Goal: Task Accomplishment & Management: Use online tool/utility

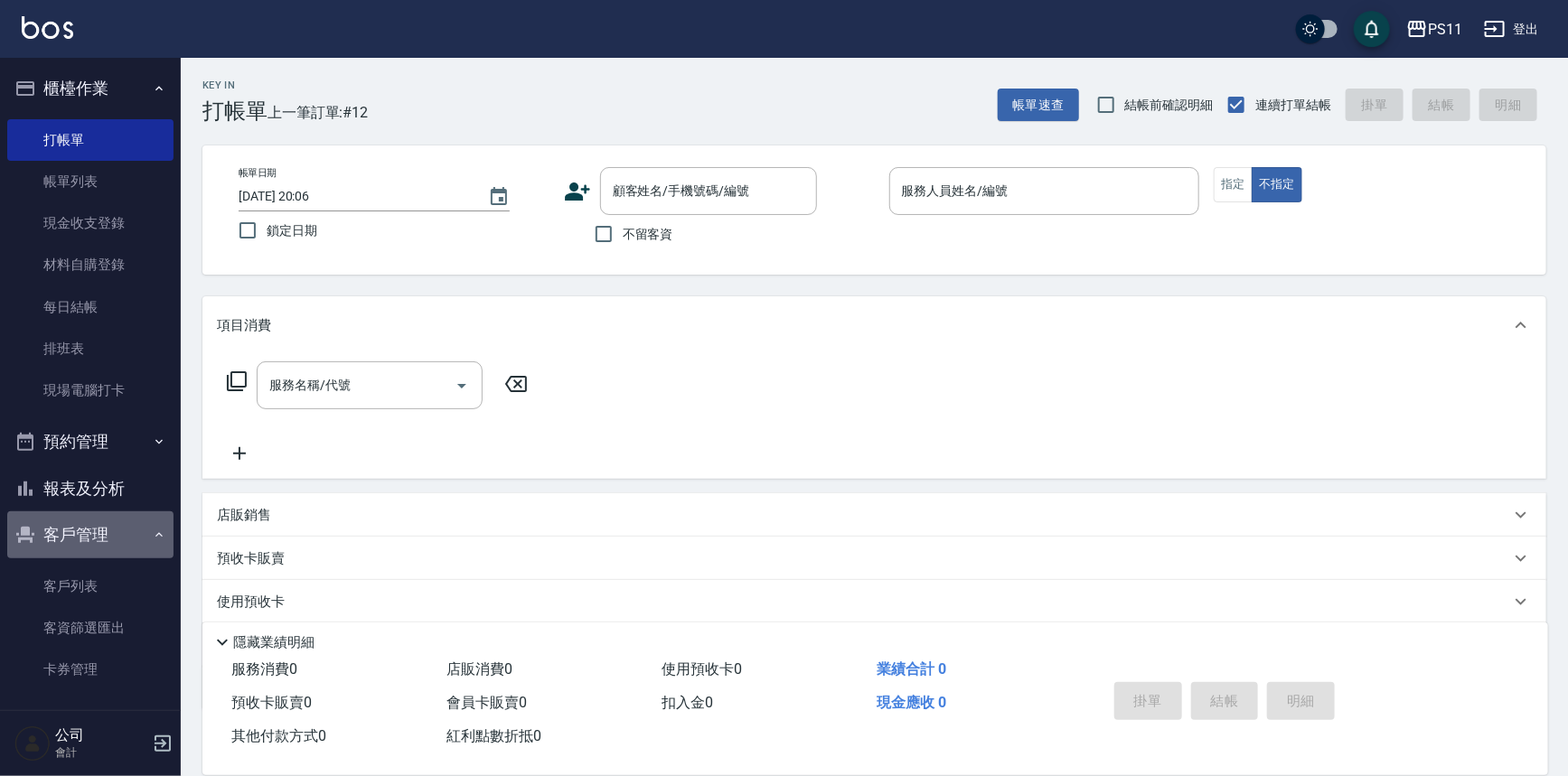
click at [95, 542] on button "客戶管理" at bounding box center [90, 535] width 166 height 47
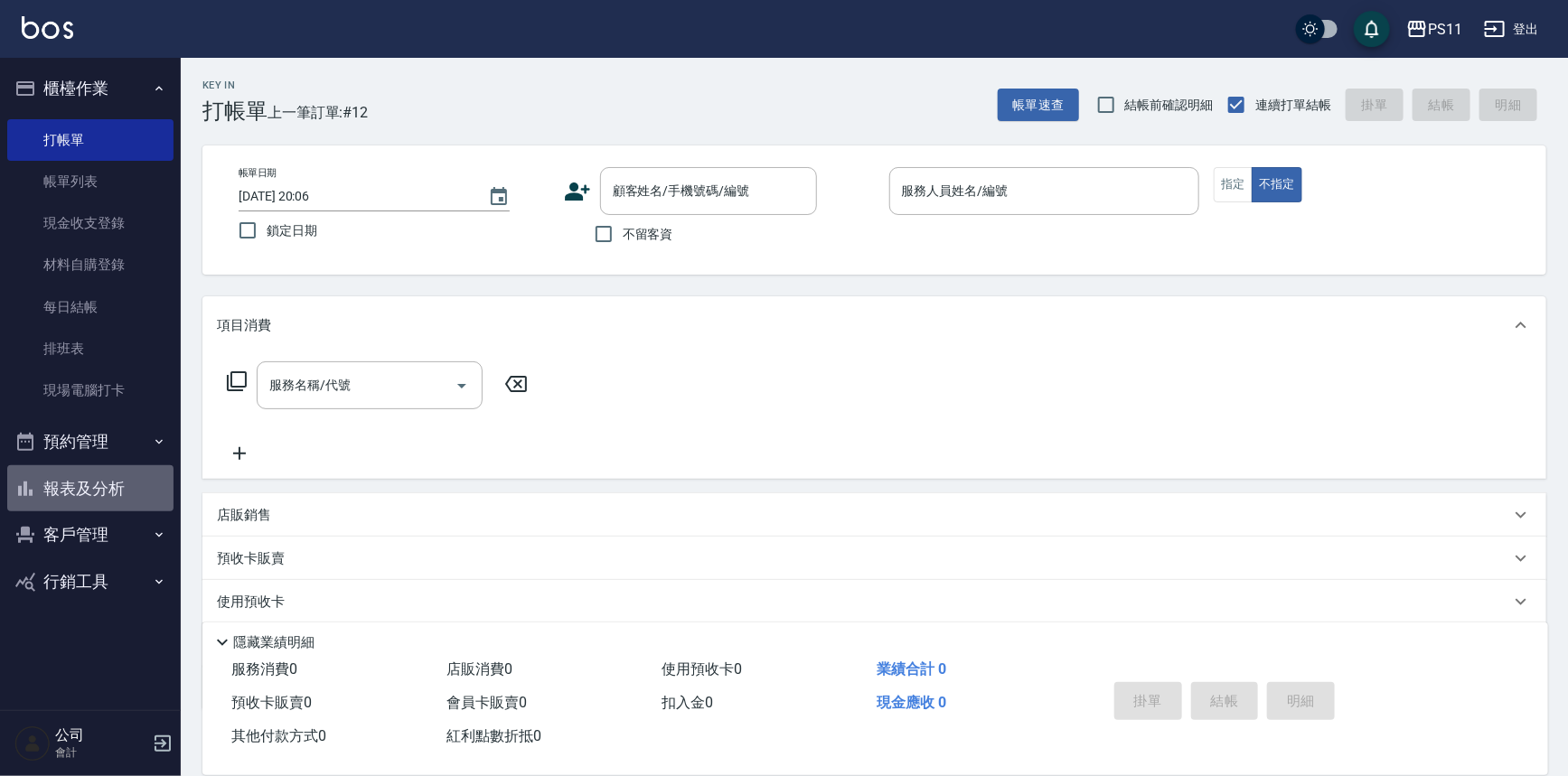
click at [123, 485] on button "報表及分析" at bounding box center [90, 489] width 166 height 47
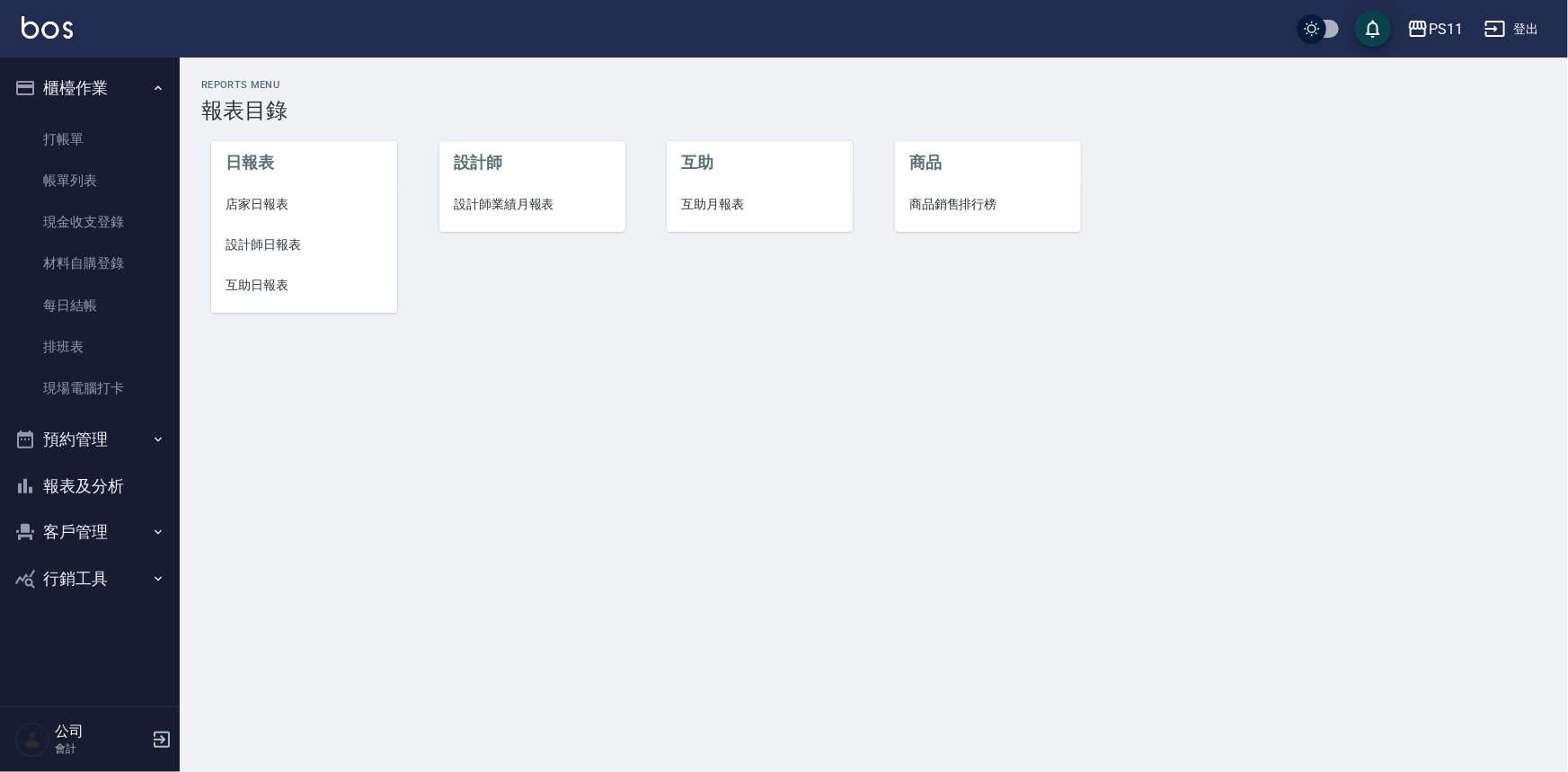
click at [279, 204] on span "店家日報表" at bounding box center [304, 204] width 158 height 19
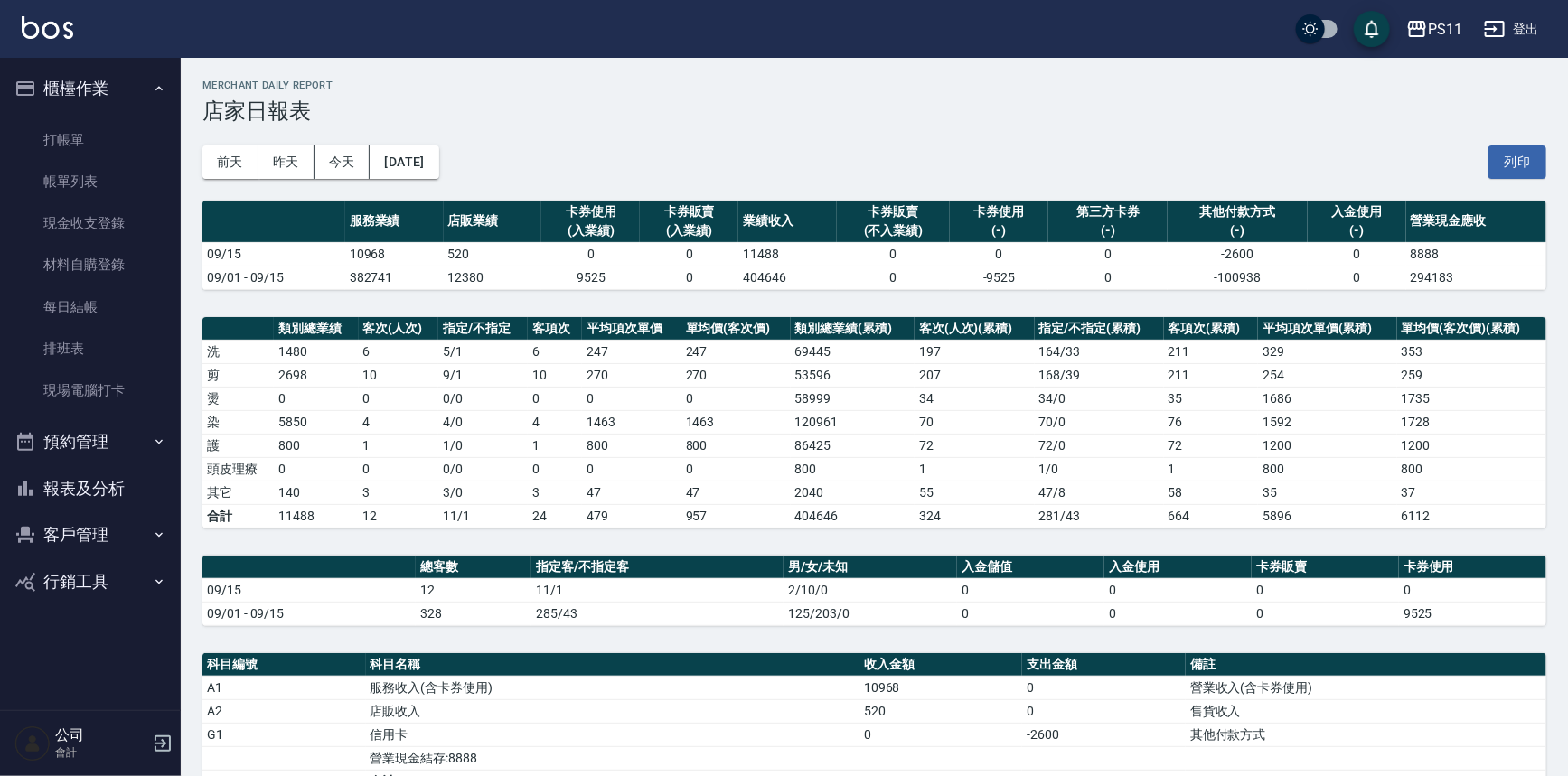
click at [1134, 614] on td "0" at bounding box center [1178, 614] width 147 height 23
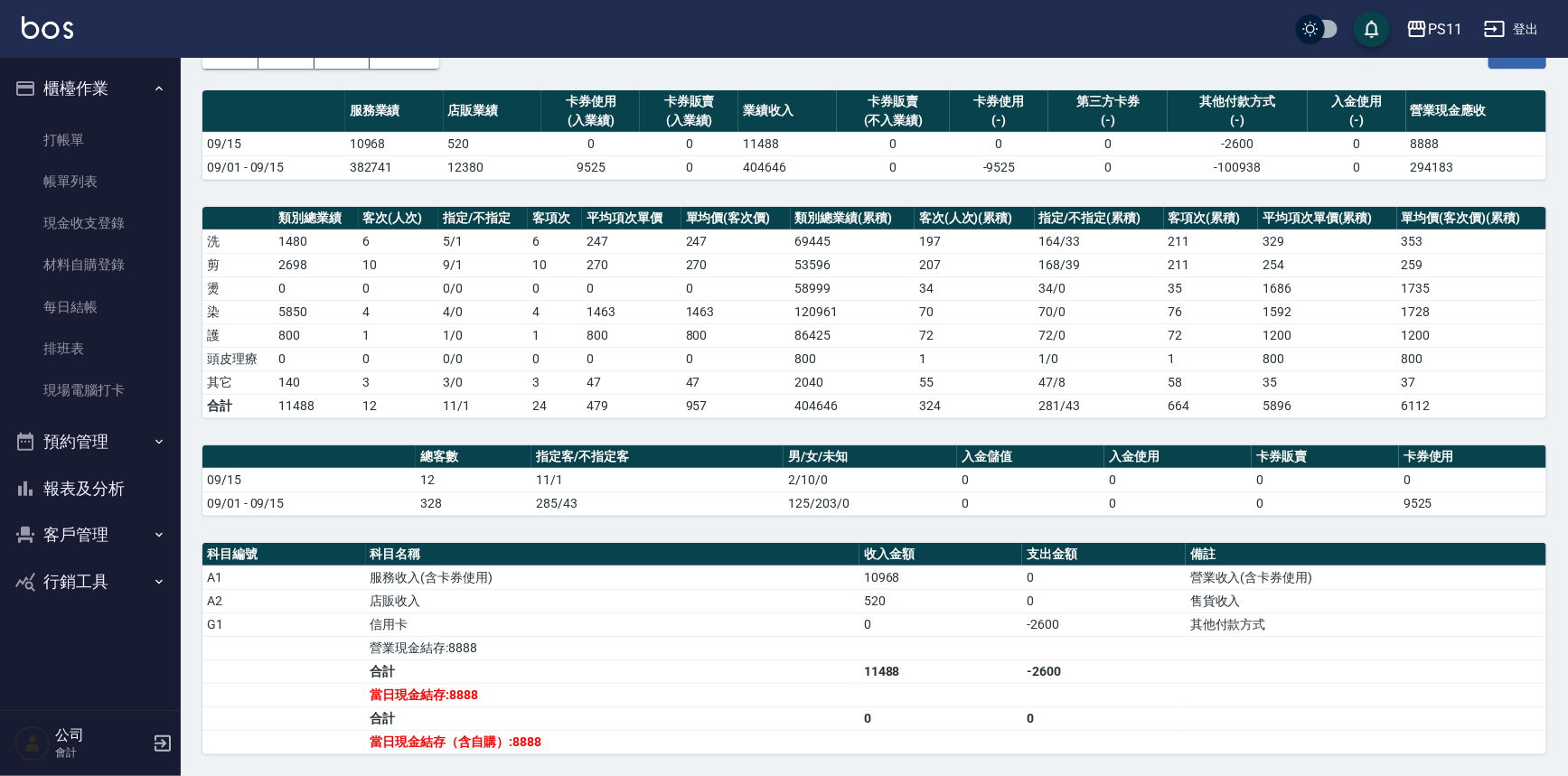
scroll to position [82, 0]
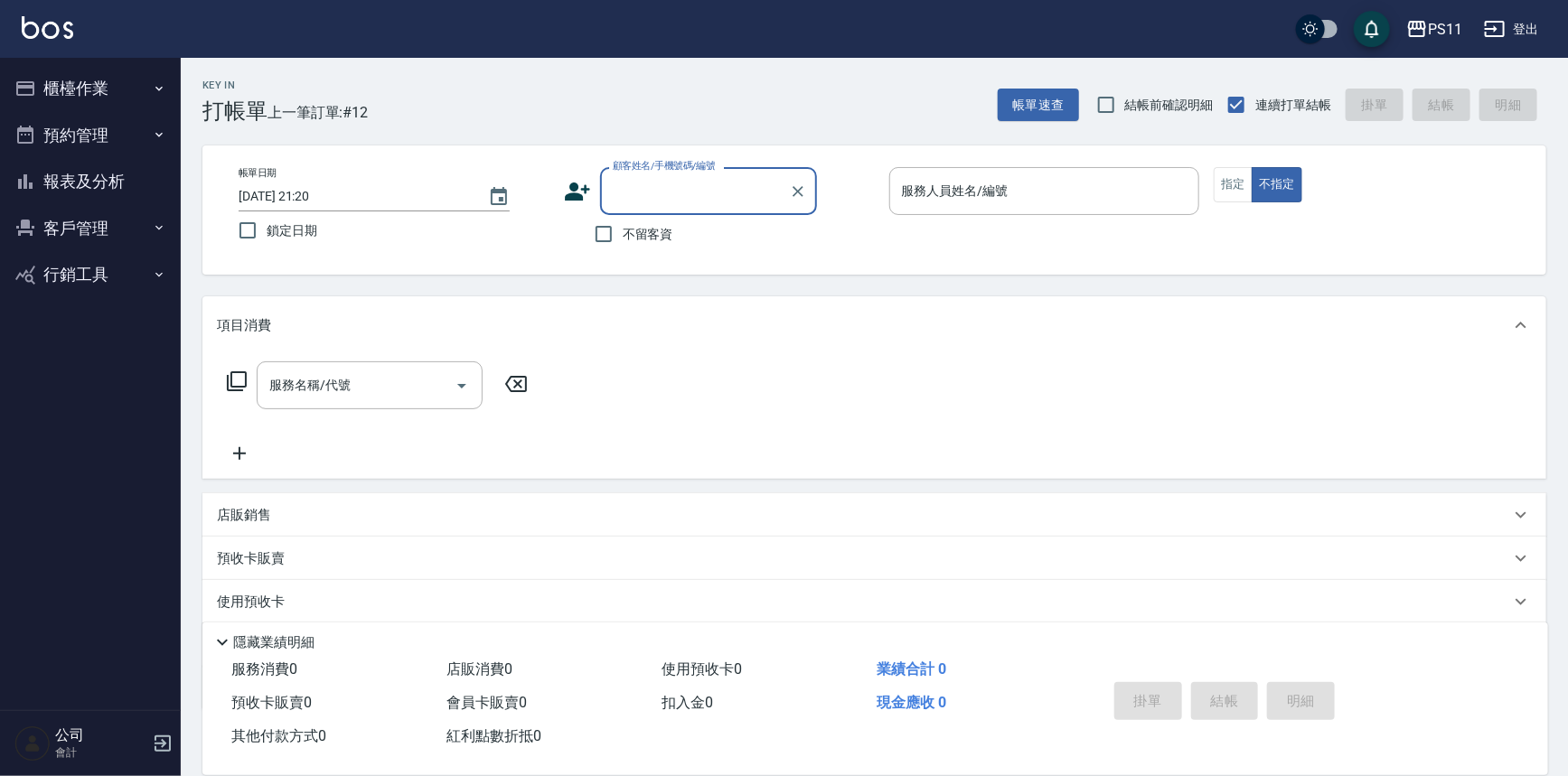
click at [114, 93] on button "櫃檯作業" at bounding box center [90, 88] width 166 height 47
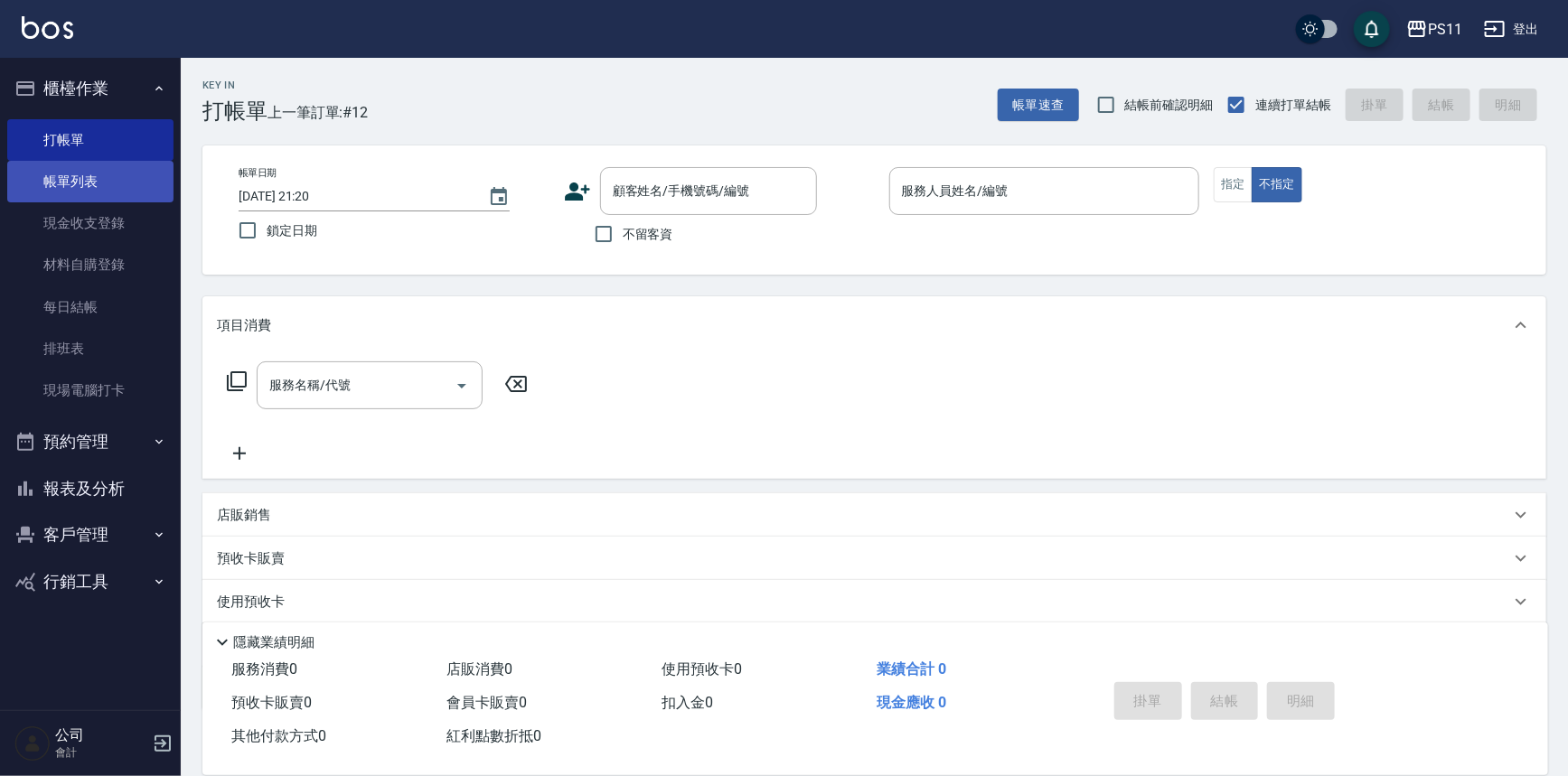
click at [113, 190] on link "帳單列表" at bounding box center [90, 181] width 166 height 41
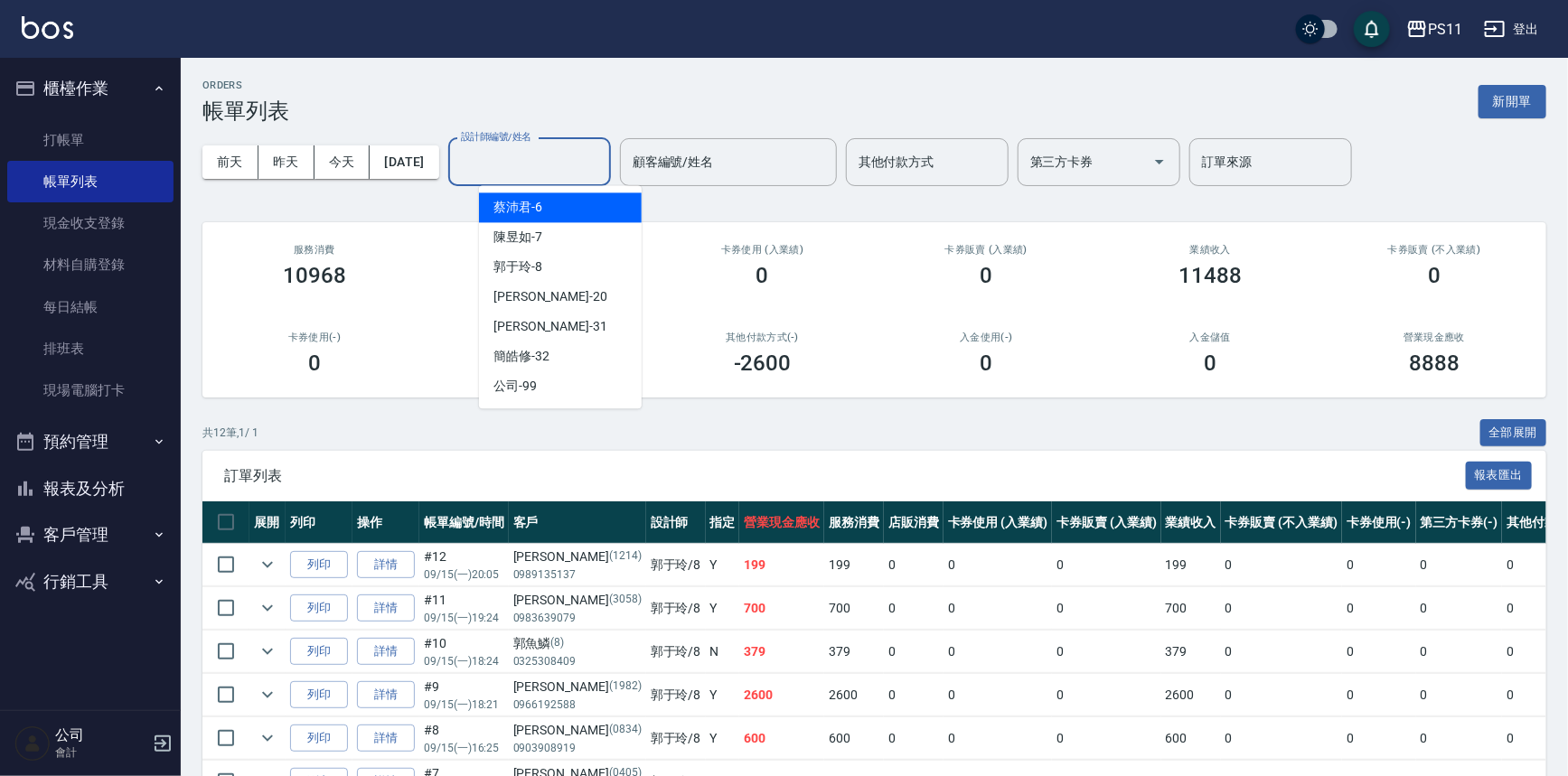
click at [555, 154] on input "設計師編號/姓名" at bounding box center [529, 161] width 146 height 32
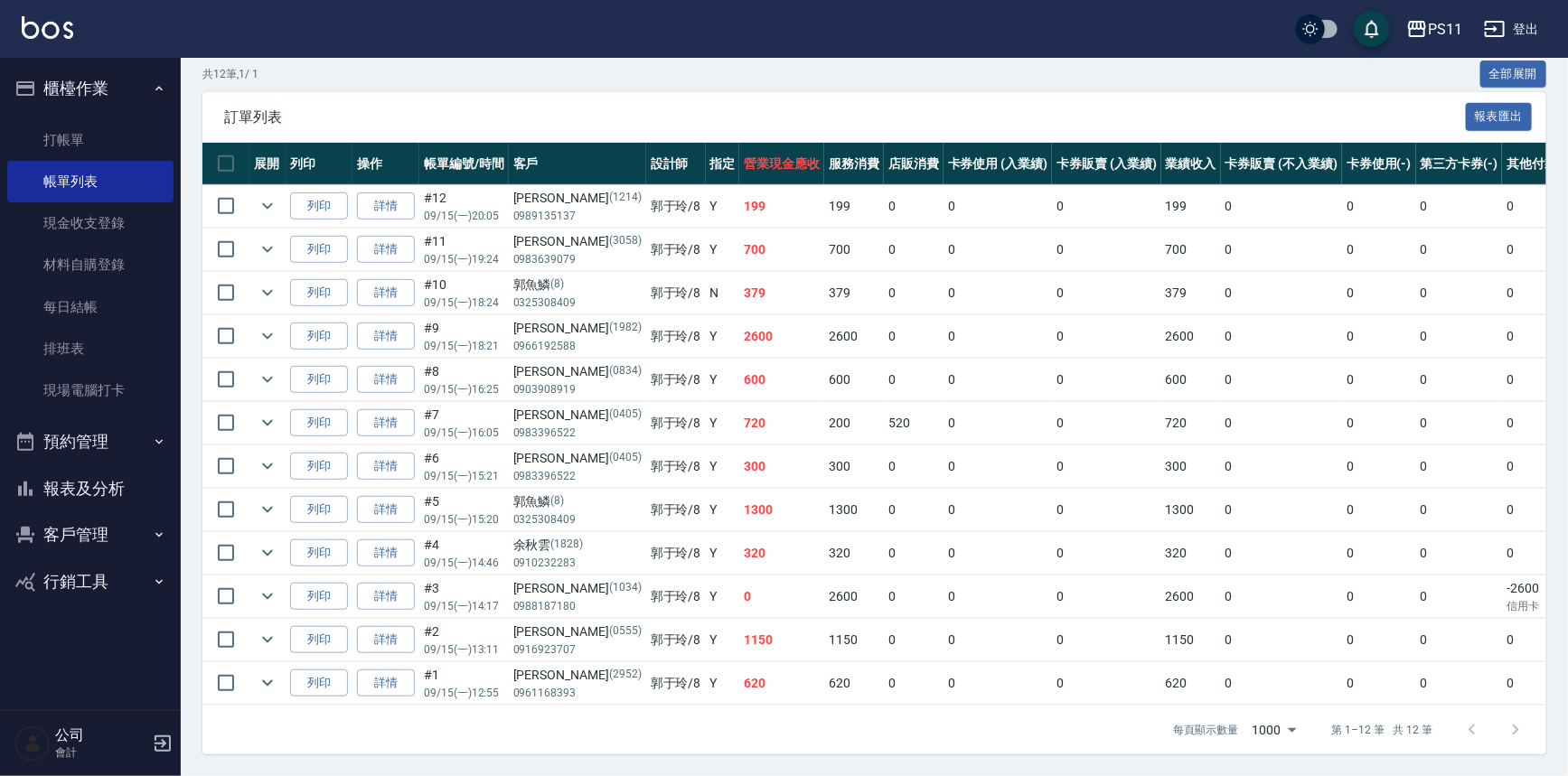
scroll to position [368, 0]
click at [374, 626] on link "詳情" at bounding box center [386, 640] width 58 height 28
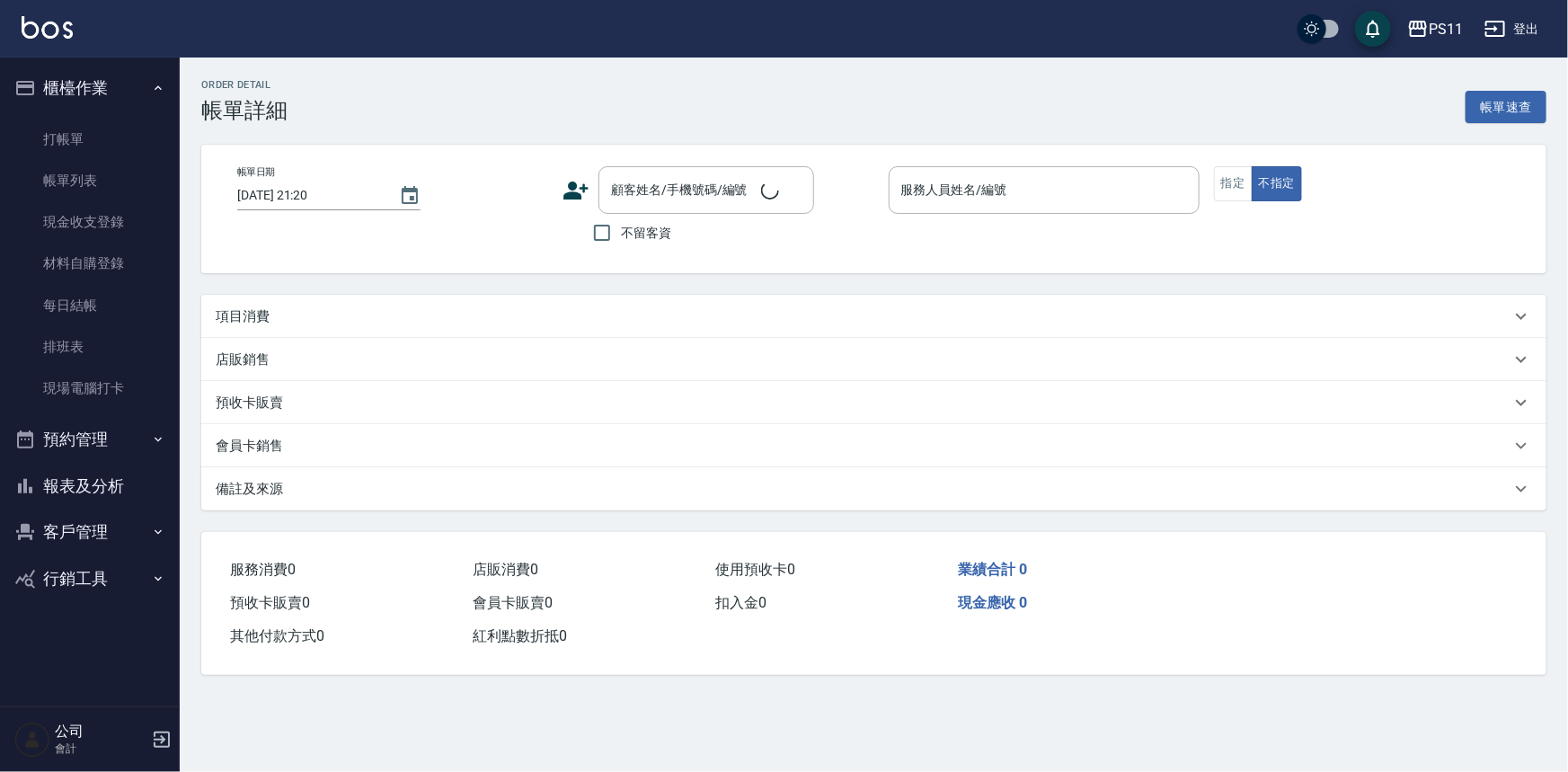
type input "[DATE] 13:11"
type input "郭于玲-8"
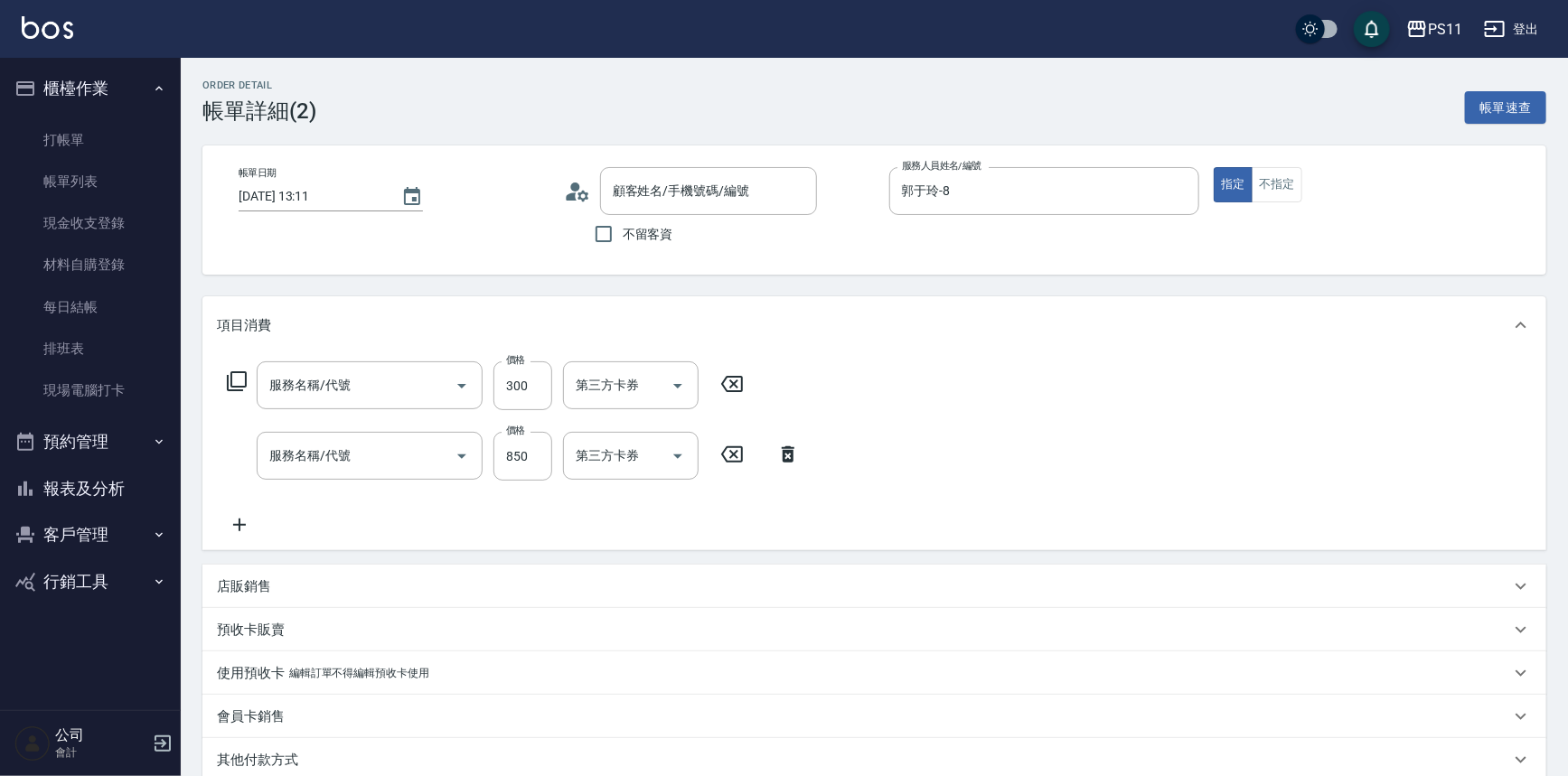
type input "[PERSON_NAME]/0916923707/0555"
type input "剪髮(2300)"
type input "1999以下染髮(41999)"
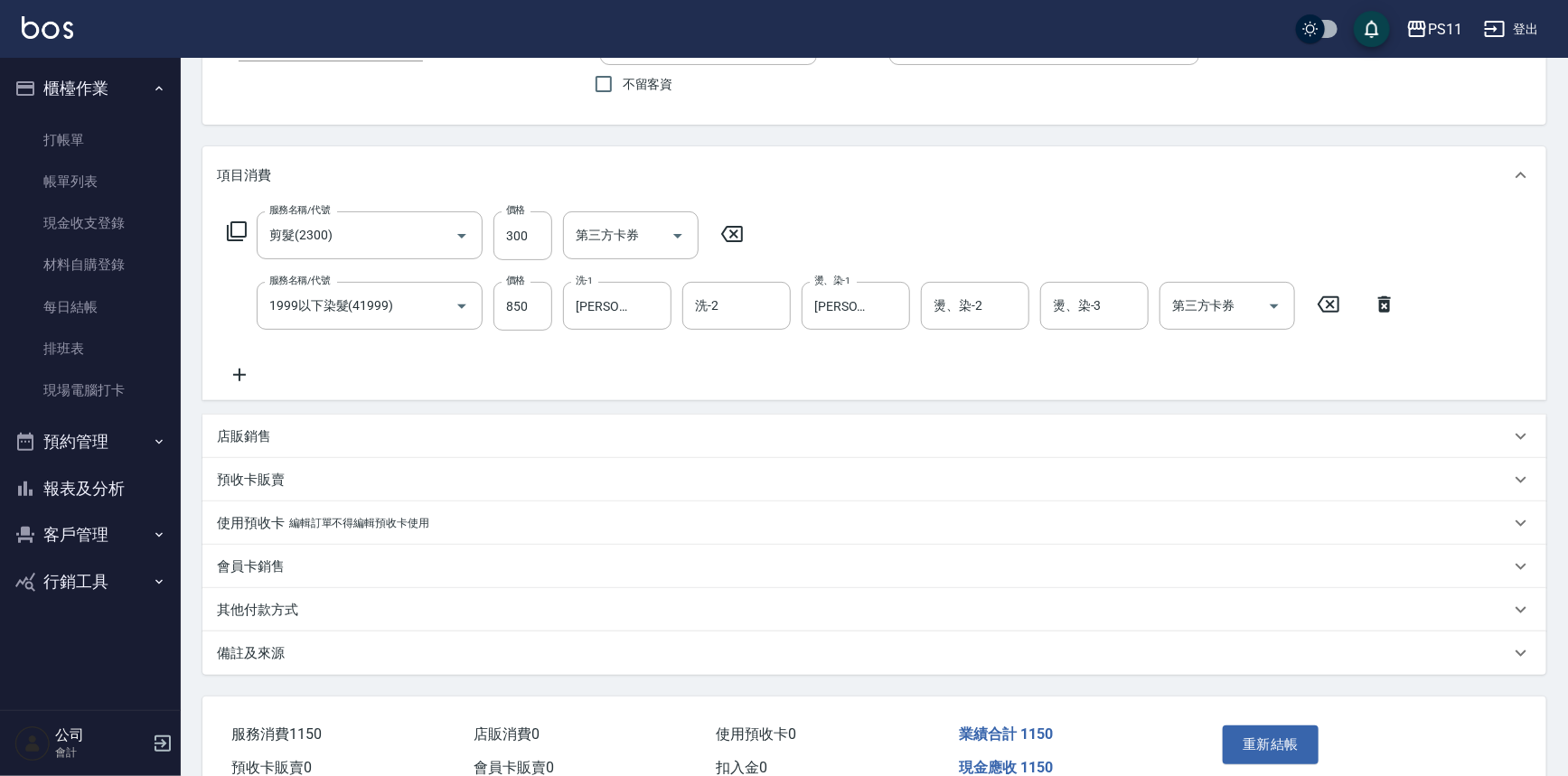
scroll to position [240, 0]
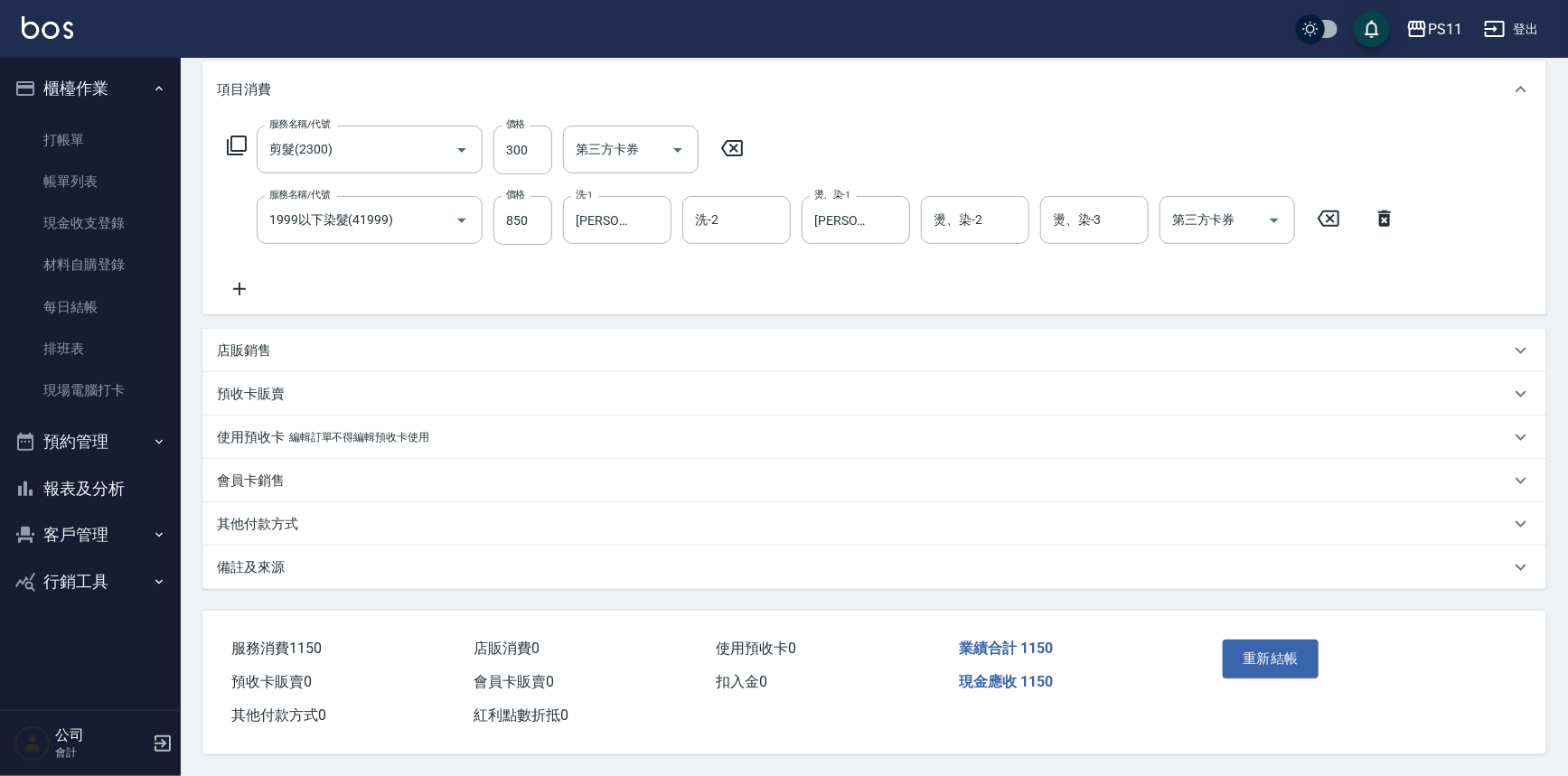
click at [257, 519] on p "其他付款方式" at bounding box center [257, 524] width 82 height 19
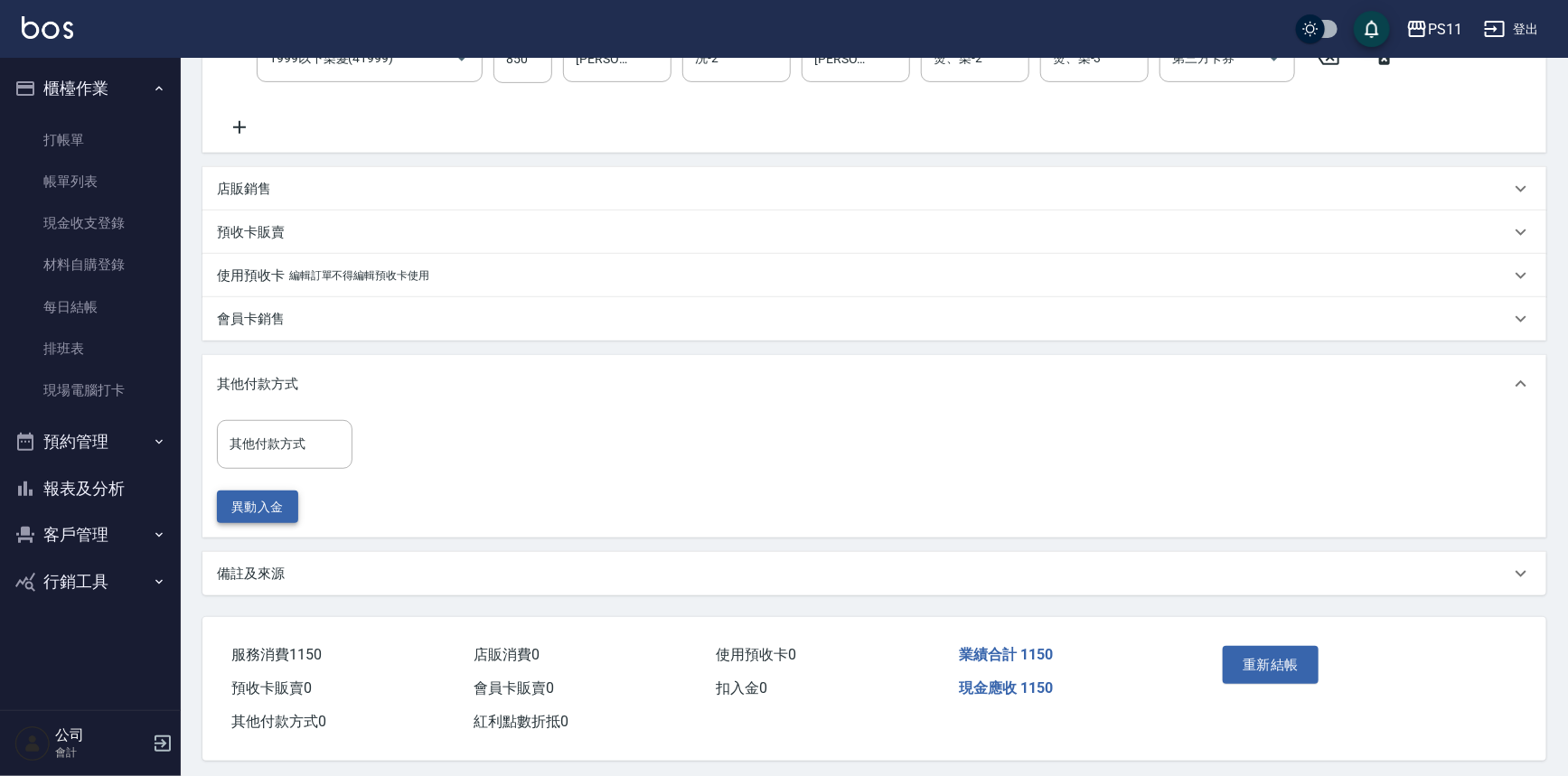
scroll to position [401, 0]
drag, startPoint x: 308, startPoint y: 442, endPoint x: 321, endPoint y: 452, distance: 16.4
click at [310, 441] on input "其他付款方式" at bounding box center [284, 440] width 119 height 32
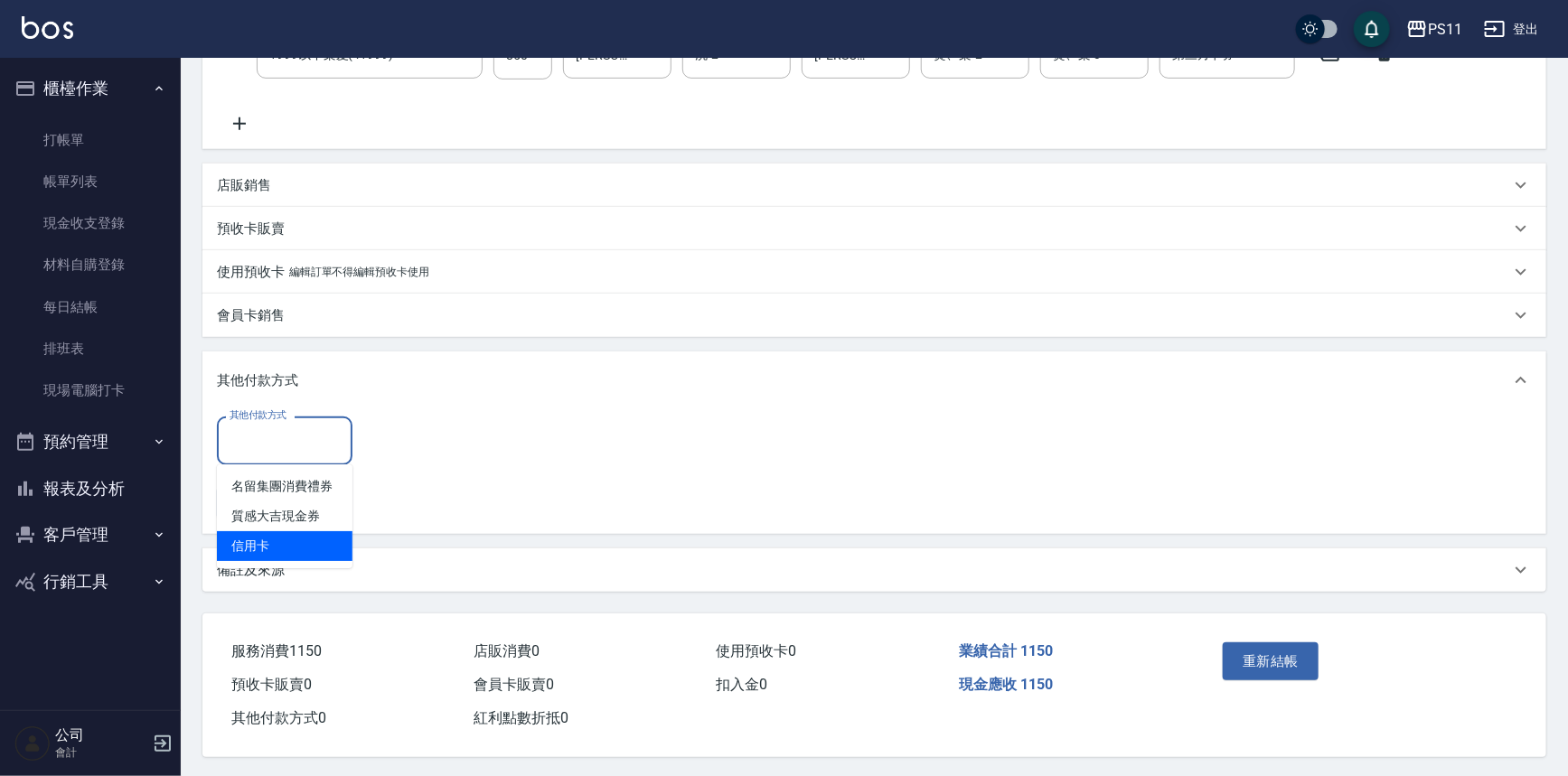
click at [312, 533] on span "信用卡" at bounding box center [284, 546] width 135 height 30
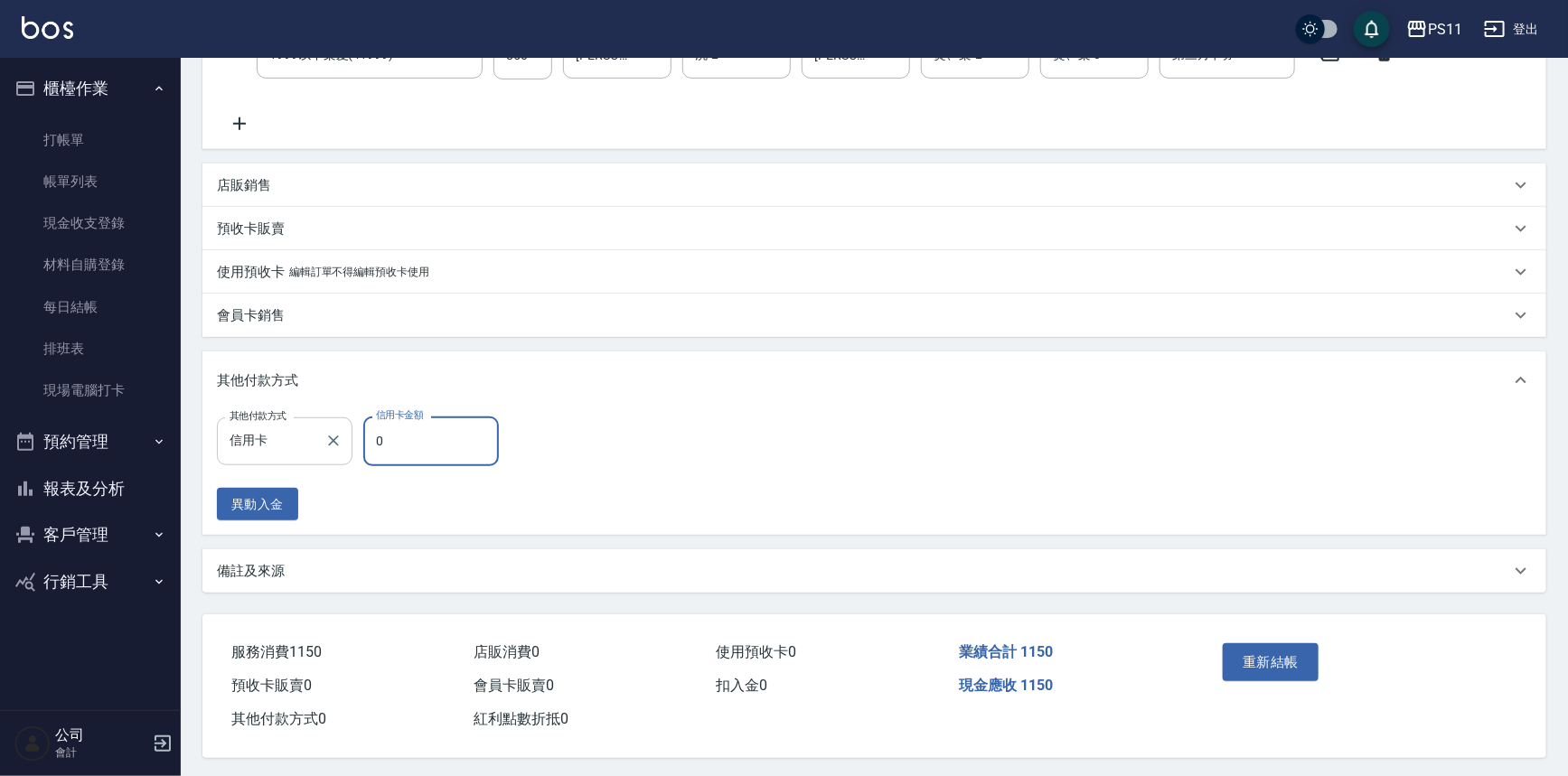
type input "0信用卡"
type input "0"
type input "1150信用卡"
click at [419, 444] on input "0" at bounding box center [430, 441] width 135 height 49
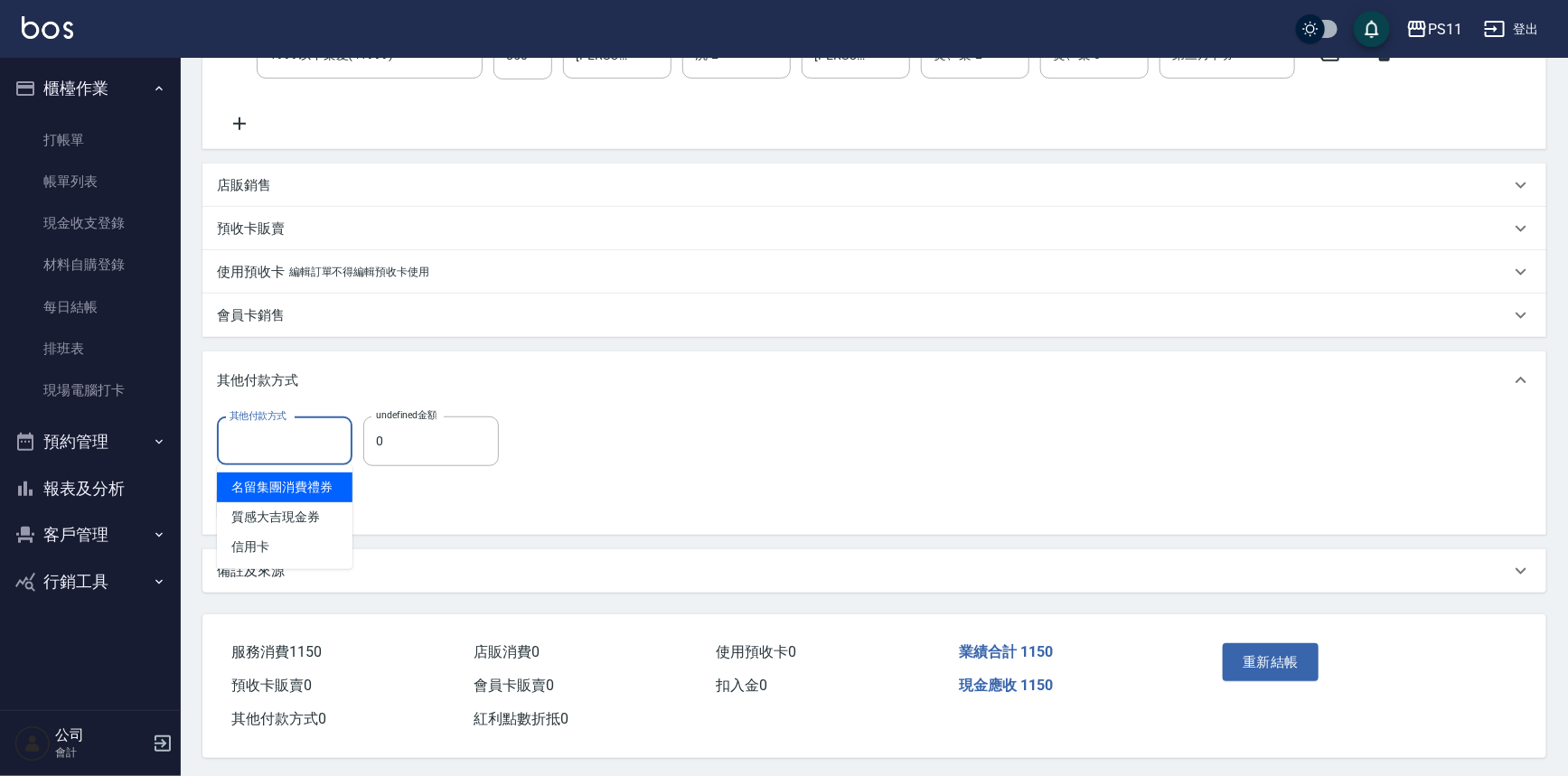
click at [316, 436] on input "其他付款方式" at bounding box center [284, 441] width 119 height 32
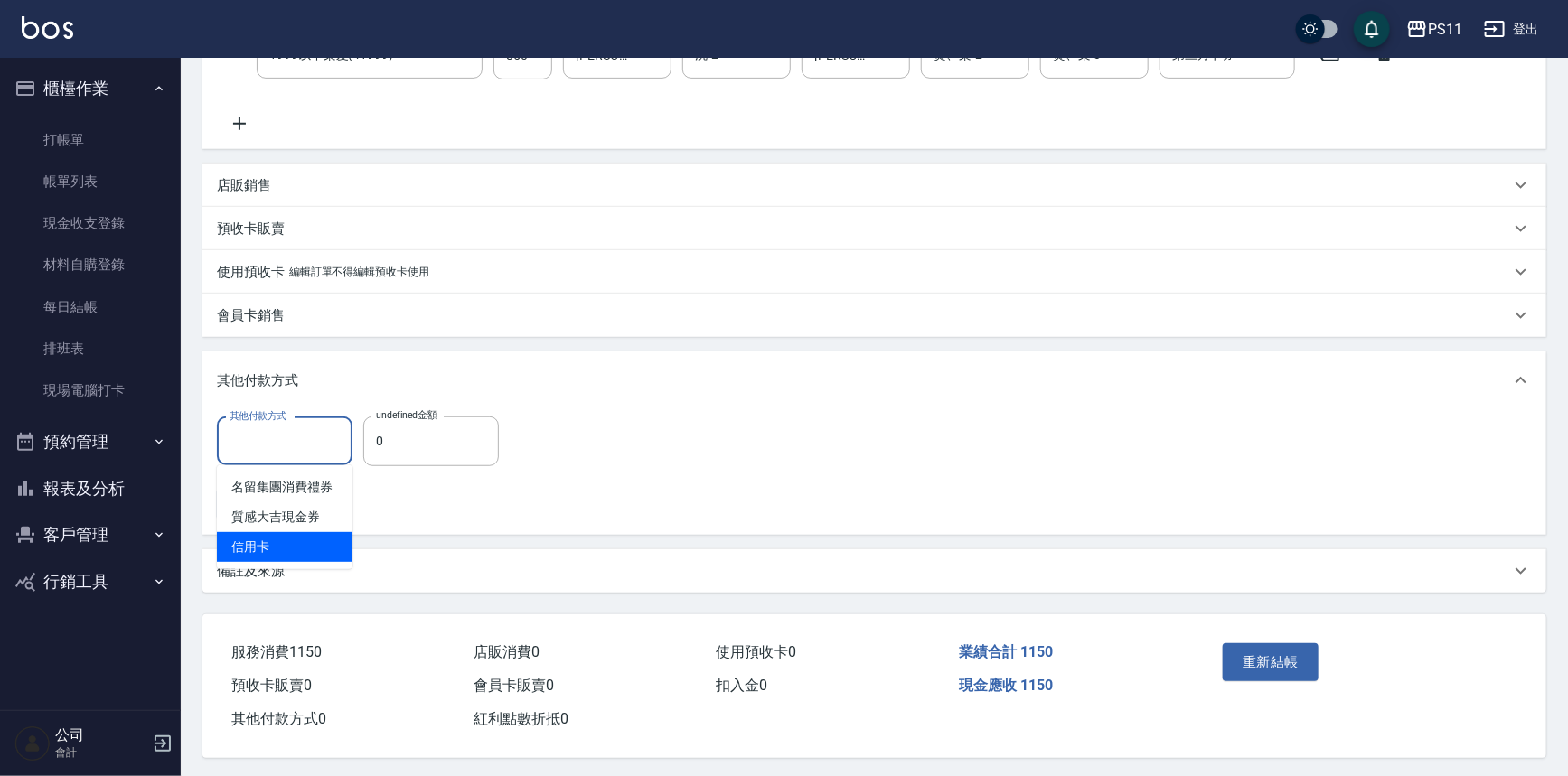
click at [296, 543] on span "信用卡" at bounding box center [284, 546] width 135 height 30
type input "信用卡"
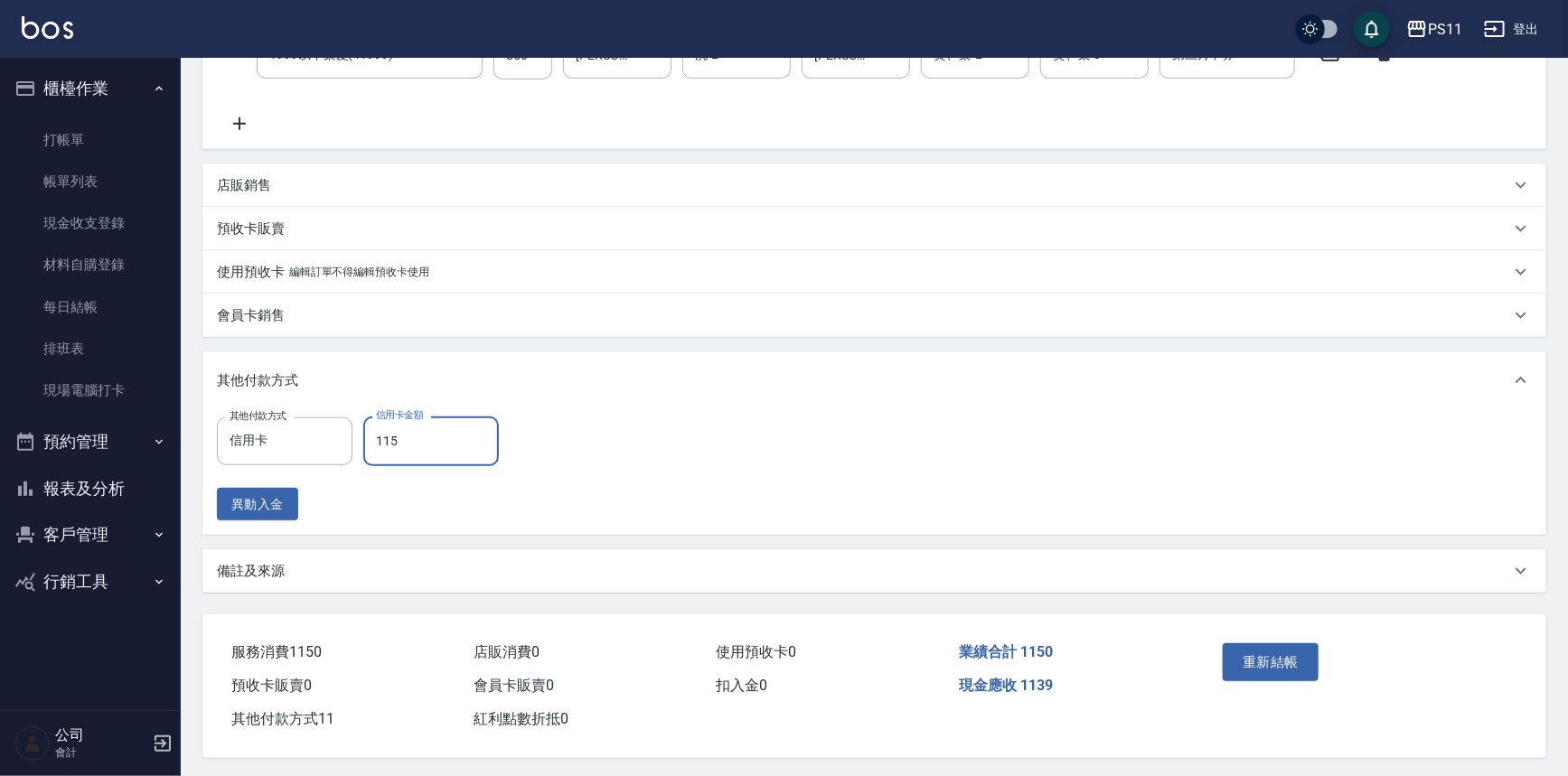
type input "1150"
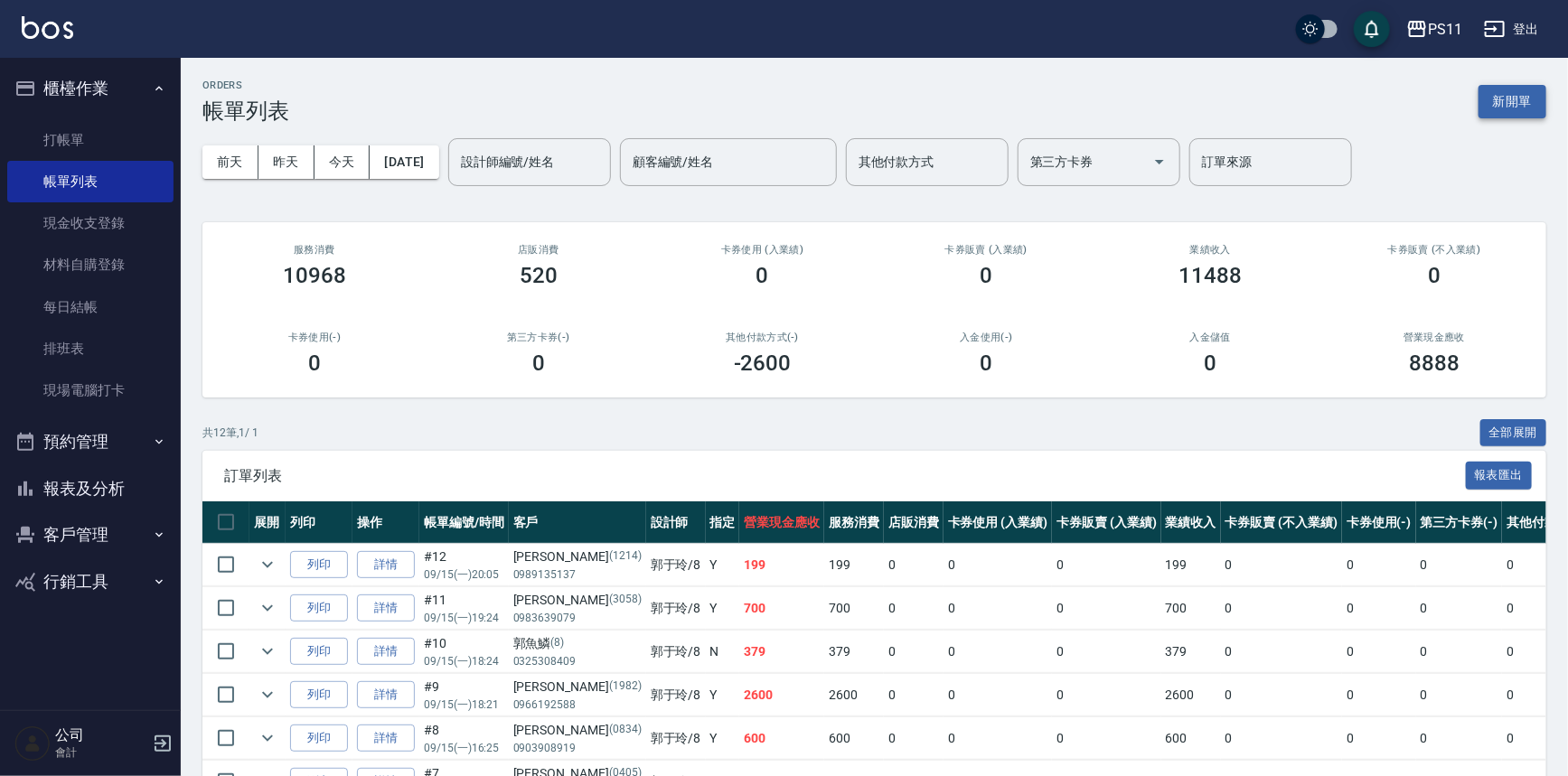
click at [1500, 97] on button "新開單" at bounding box center [1512, 101] width 68 height 34
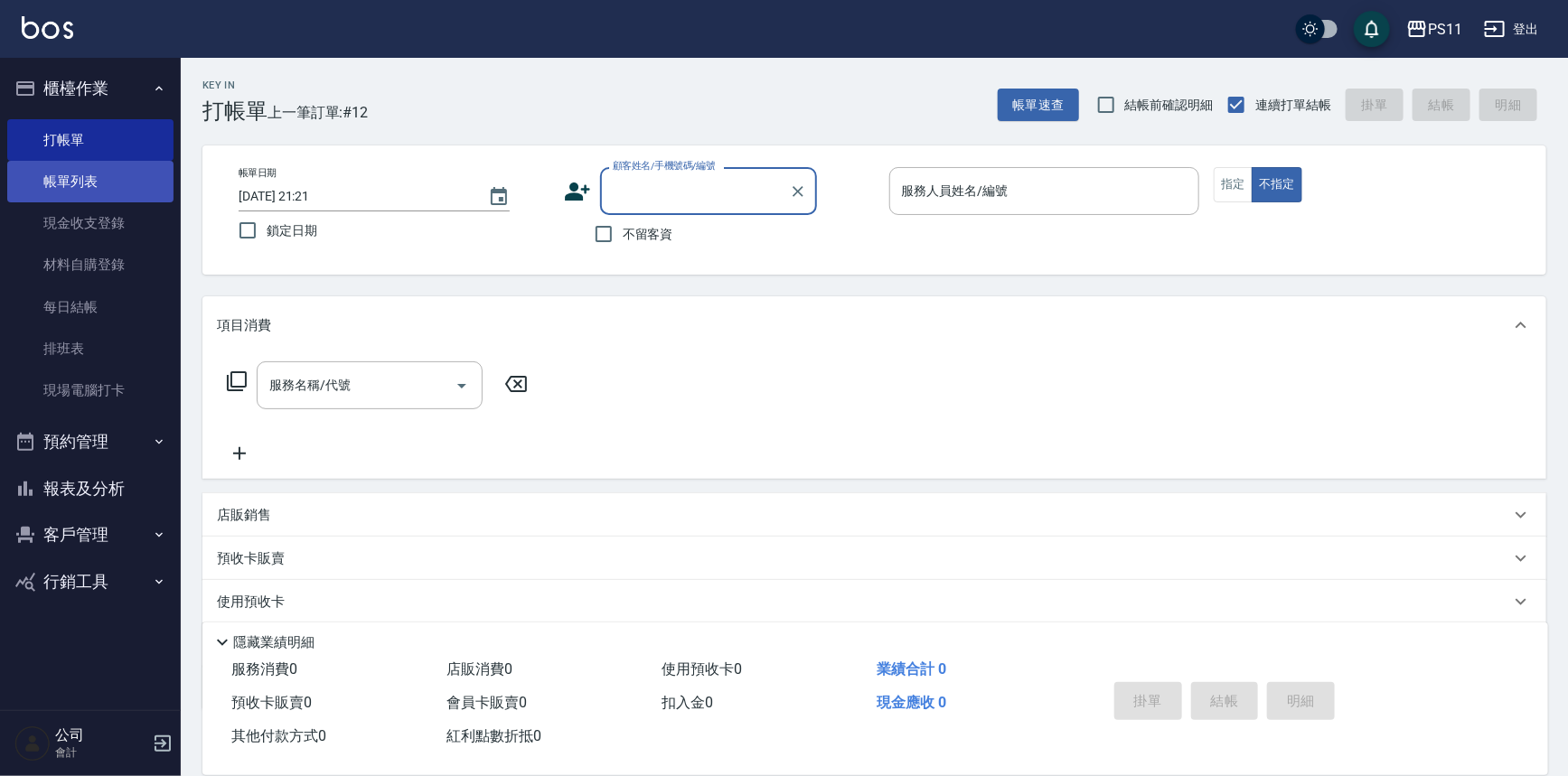
click at [84, 176] on link "帳單列表" at bounding box center [90, 181] width 166 height 41
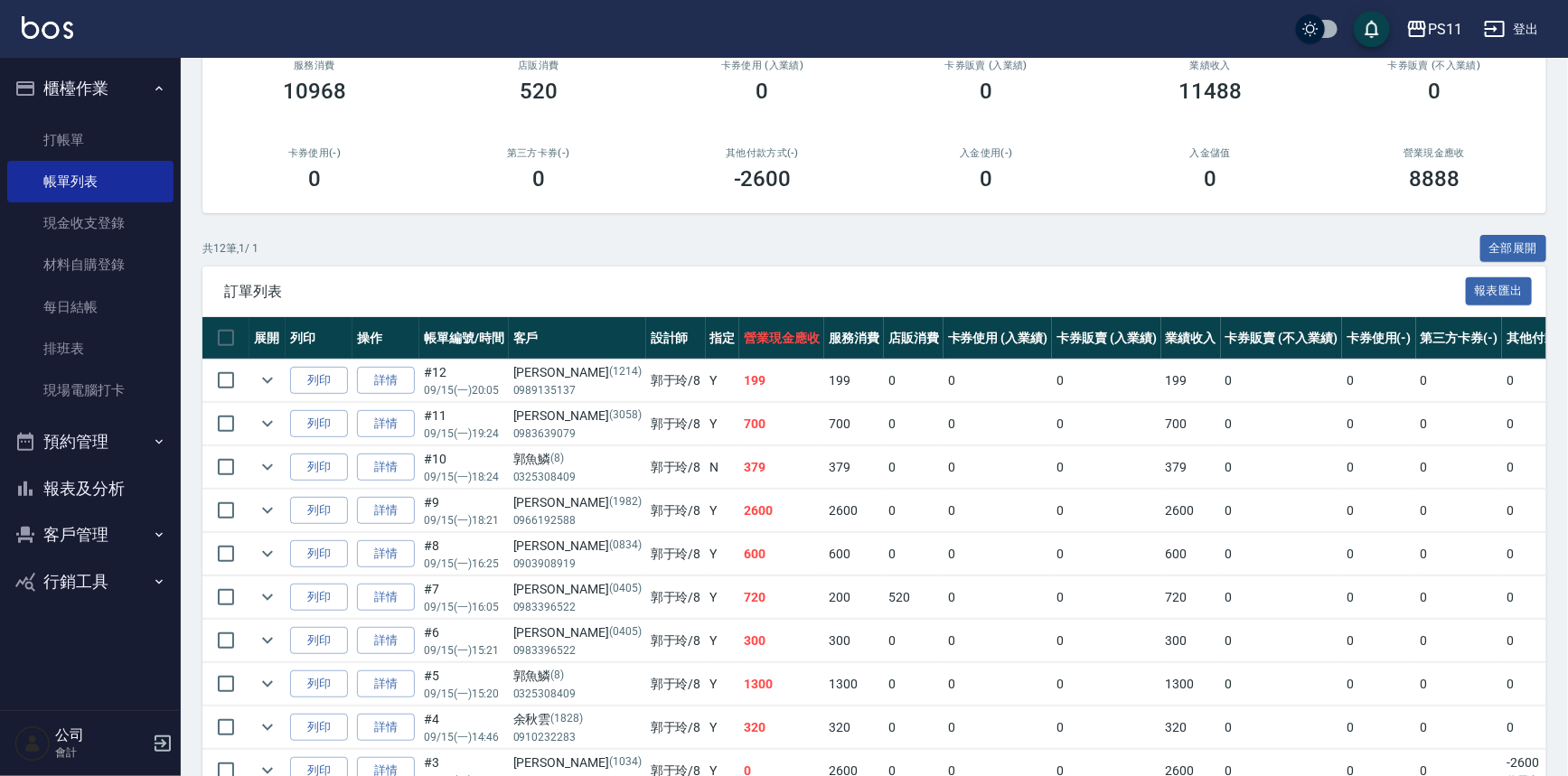
scroll to position [246, 0]
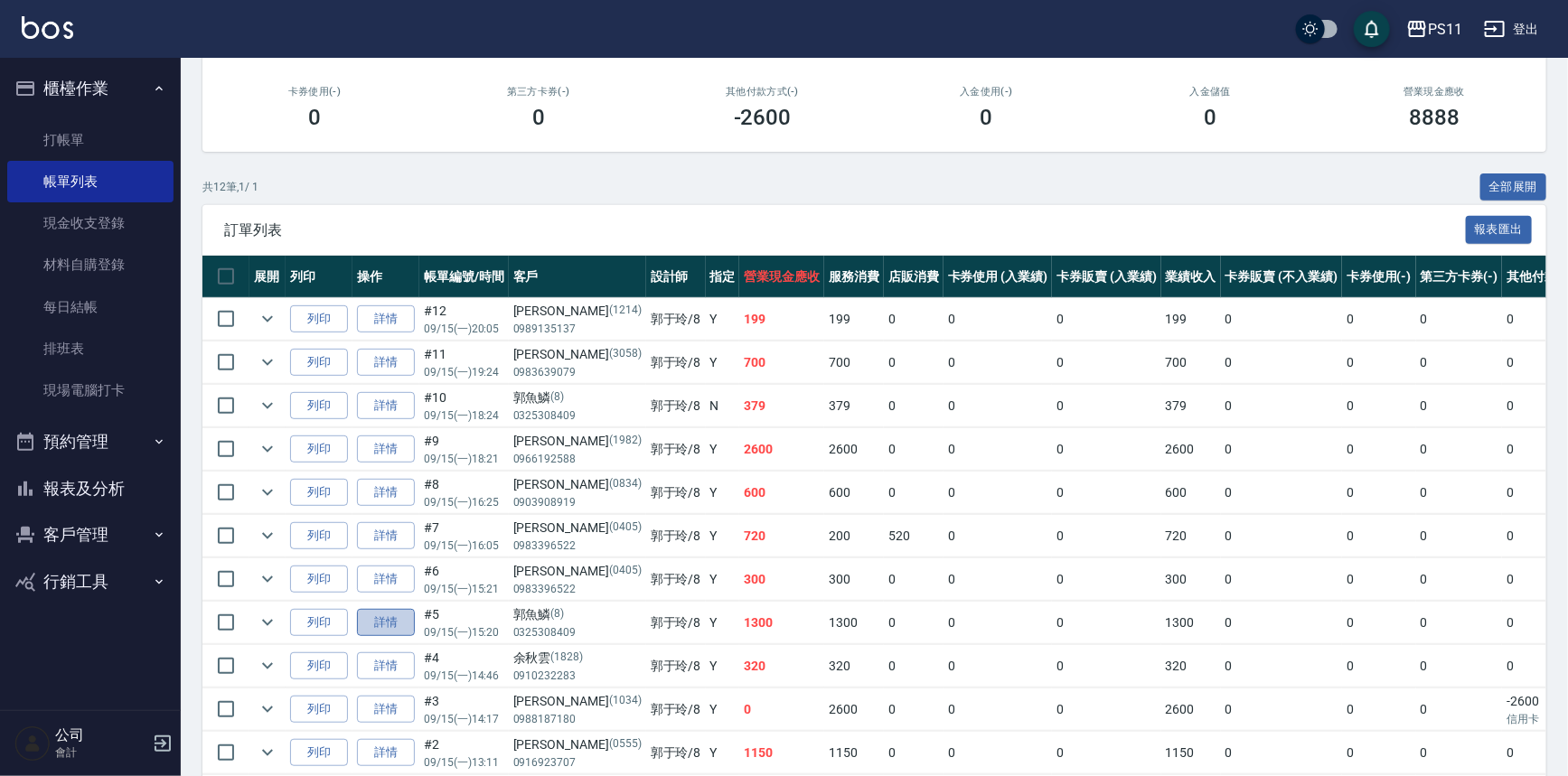
click at [380, 619] on link "詳情" at bounding box center [386, 622] width 58 height 28
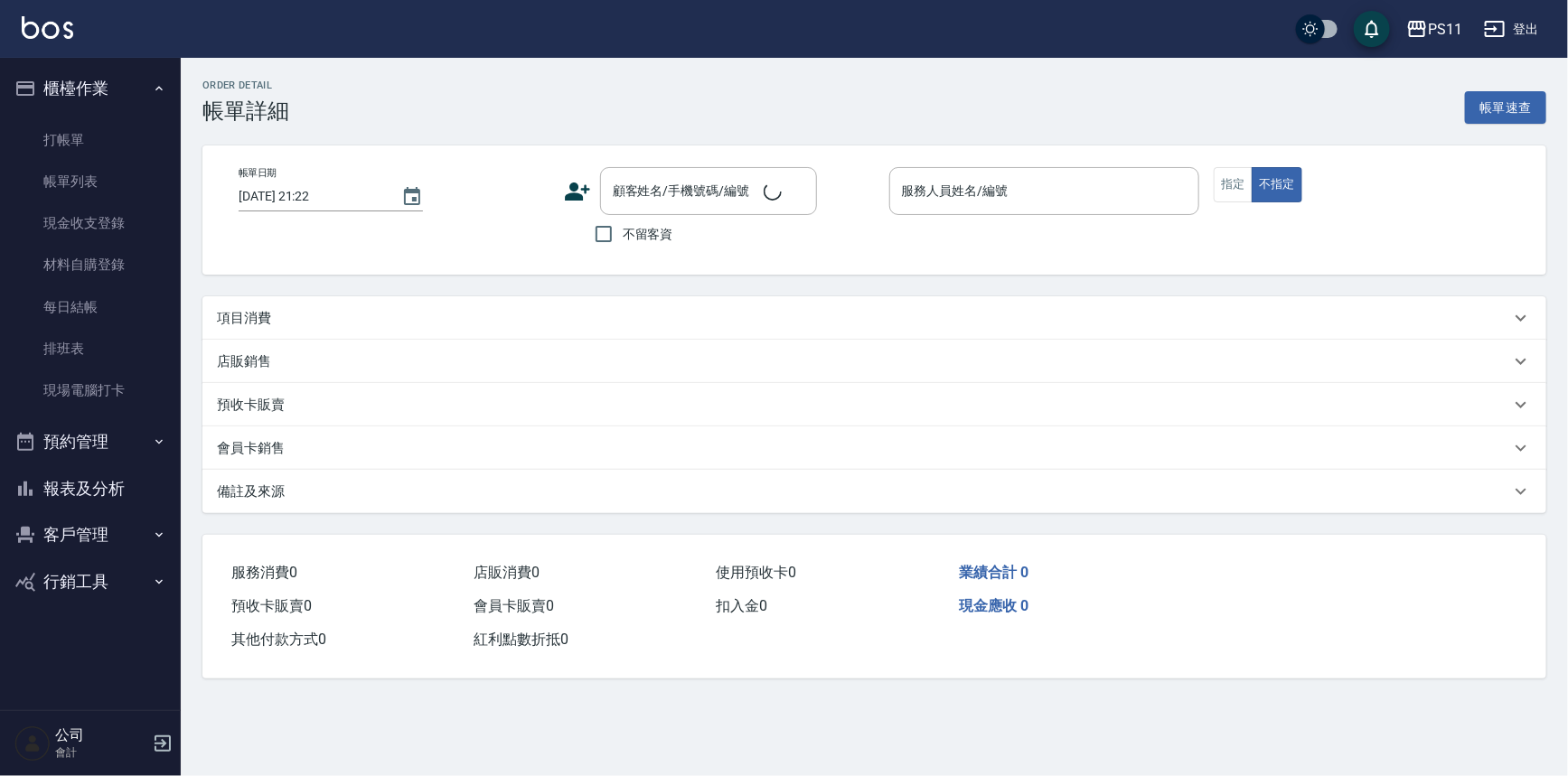
type input "[DATE] 15:20"
type input "郭于玲-8"
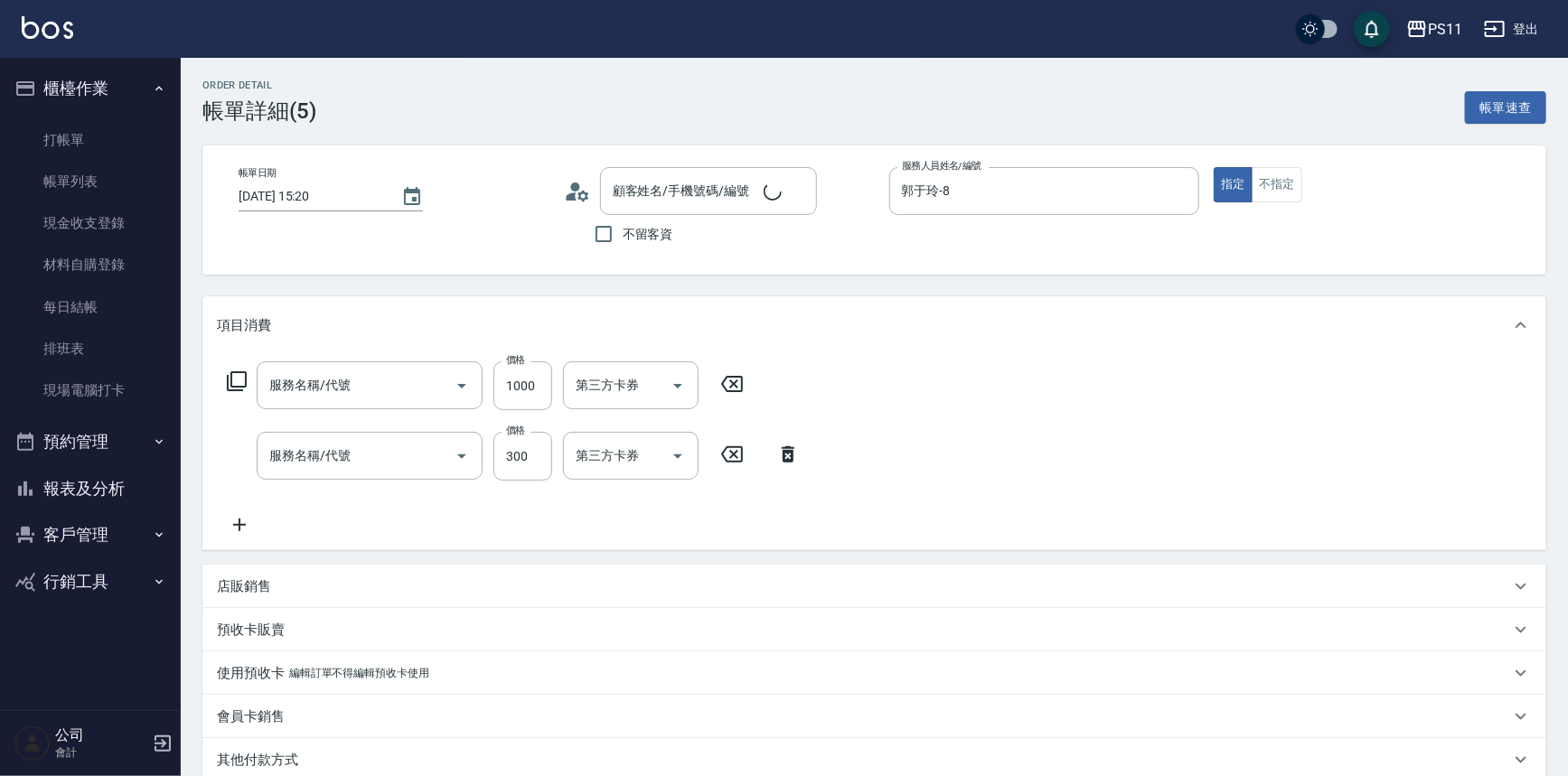
type input "1999以下染髮(41999)"
type input "剪髮(2300)"
type input "郭魚鱗/0325308409/8"
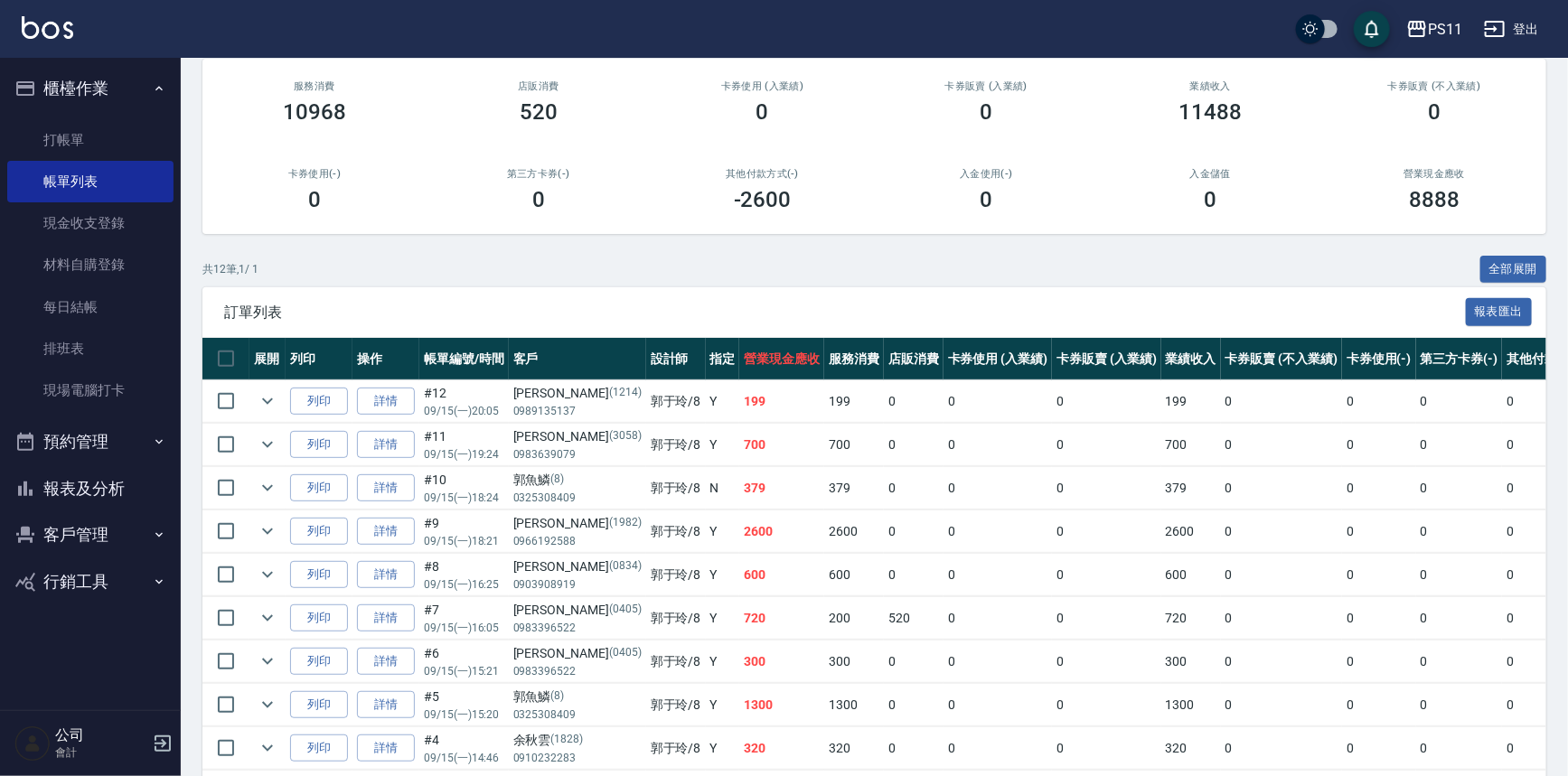
scroll to position [328, 0]
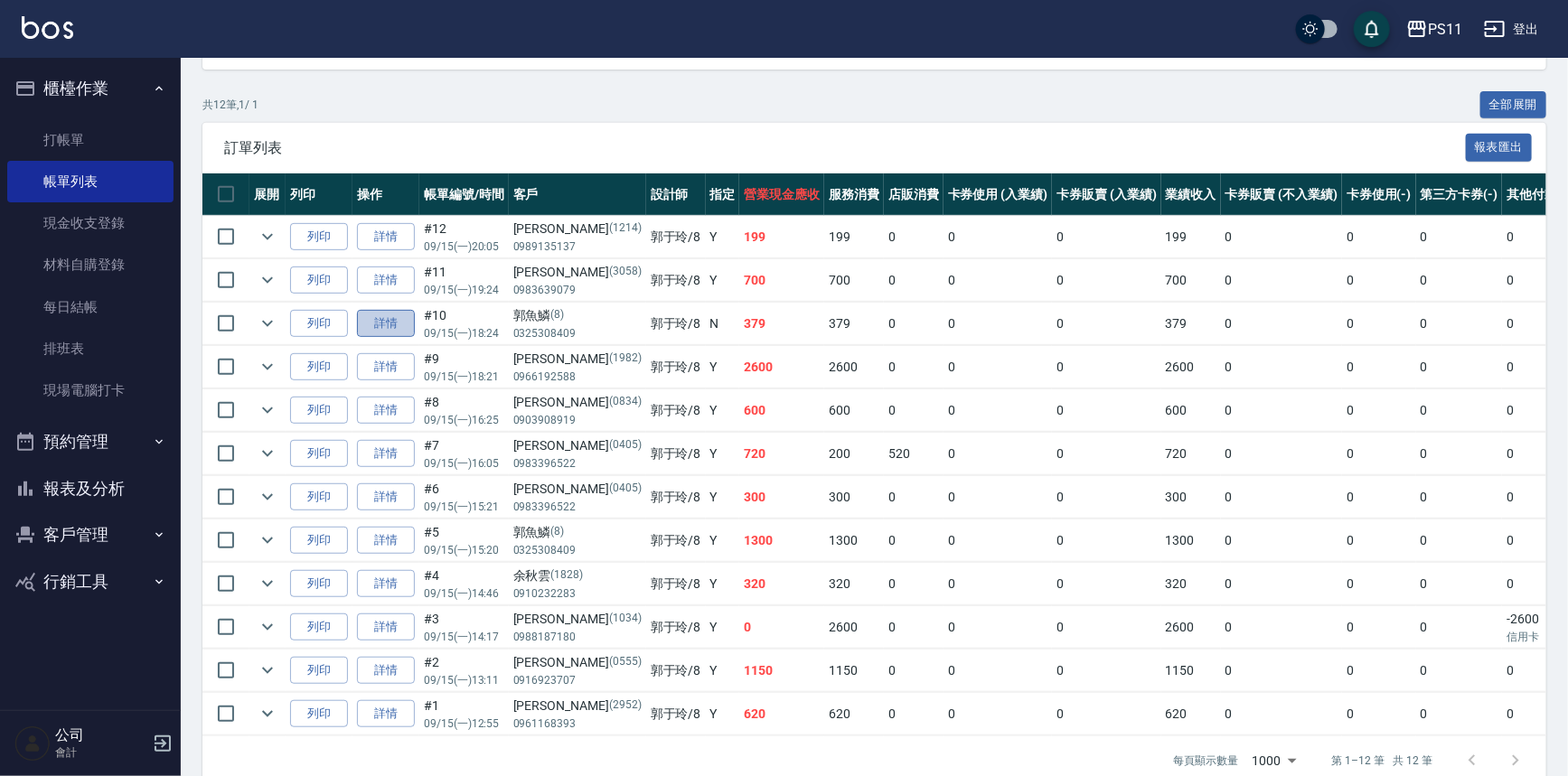
click at [360, 319] on link "詳情" at bounding box center [386, 324] width 58 height 28
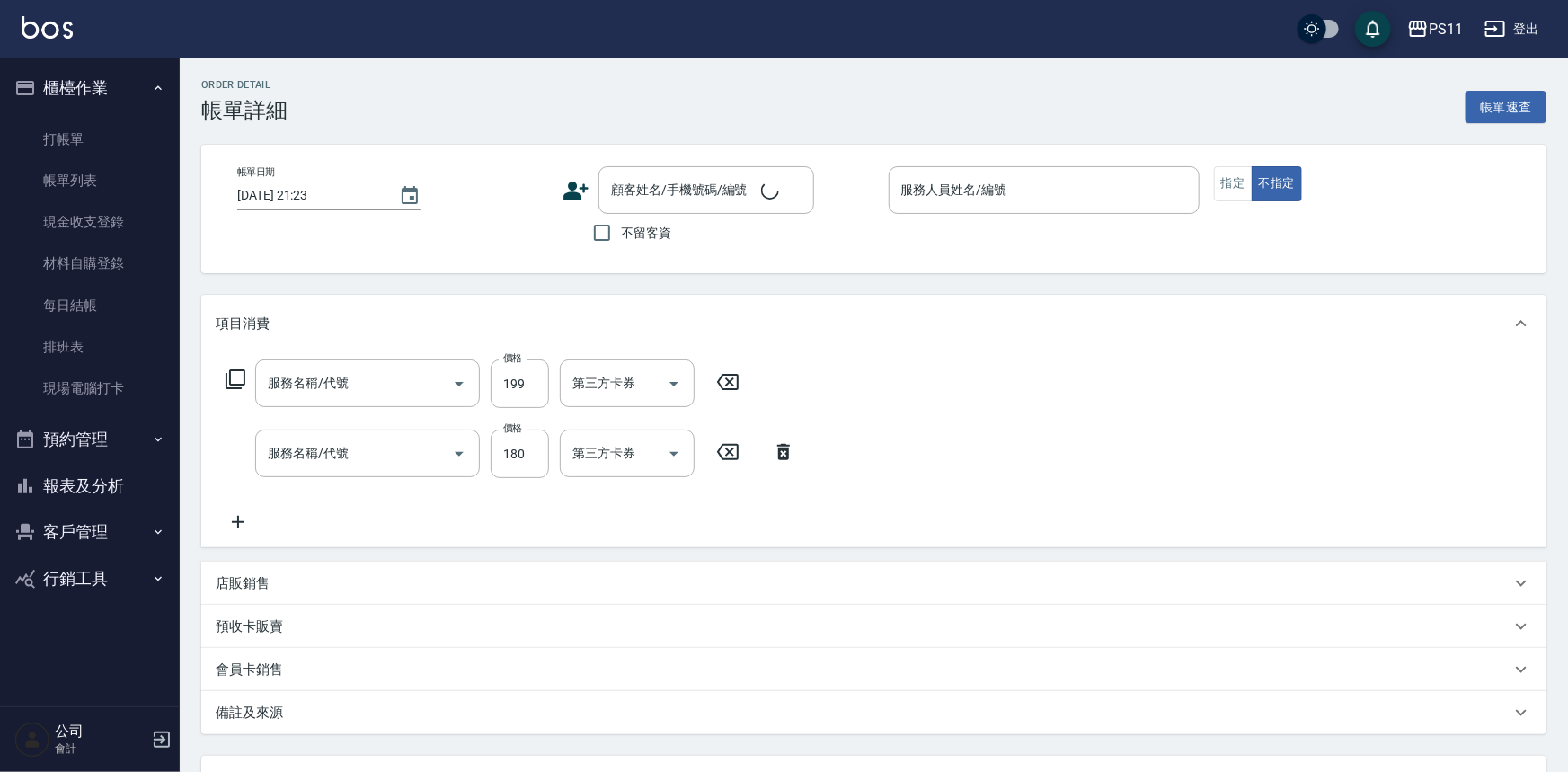
type input "[DATE] 18:24"
type input "郭于玲-8"
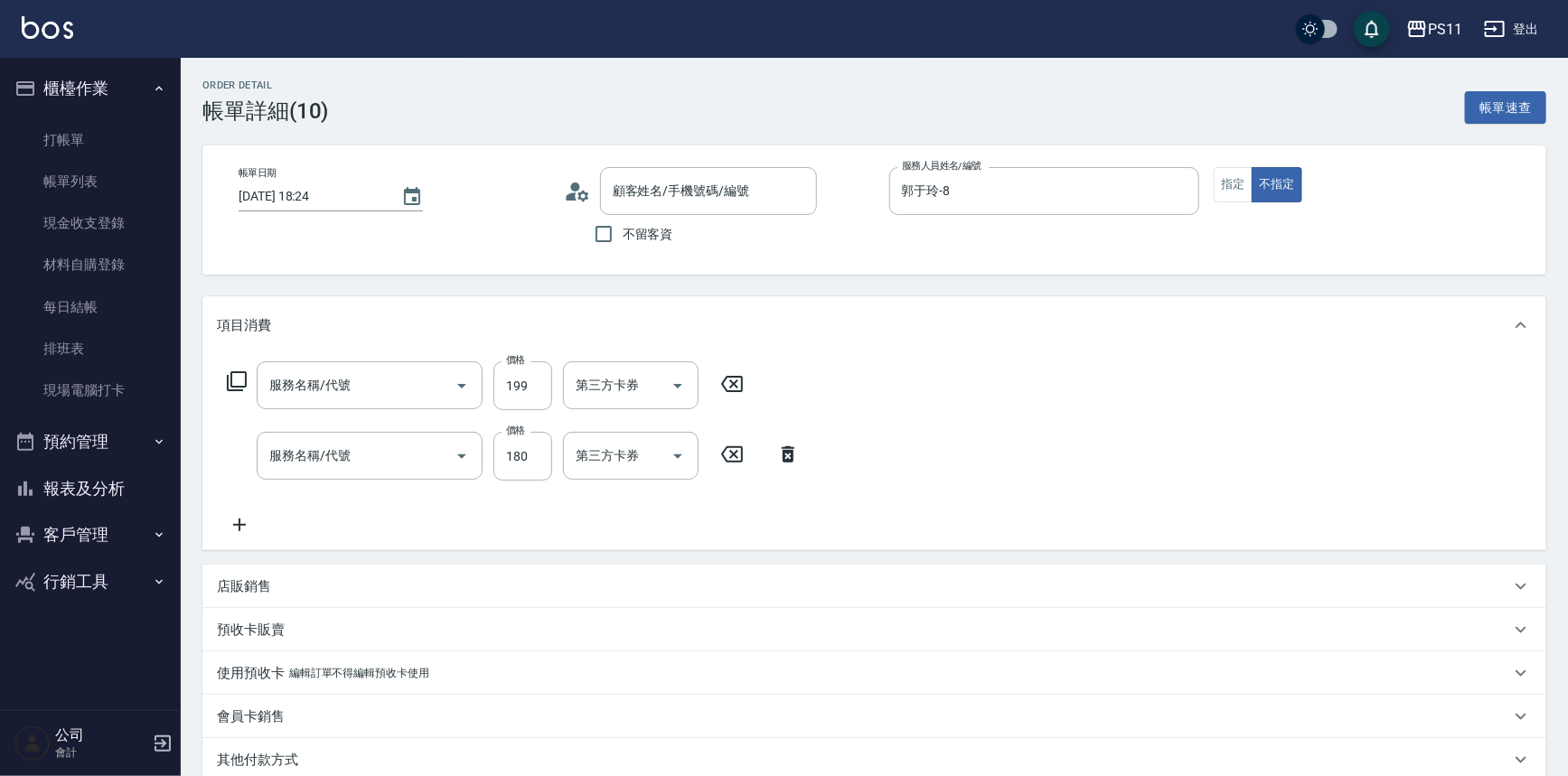
type input "不指定剪髮活動(2199)"
type input "洗髮(洗+剪不指定活動)(1180)"
type input "郭魚鱗/0325308409/8"
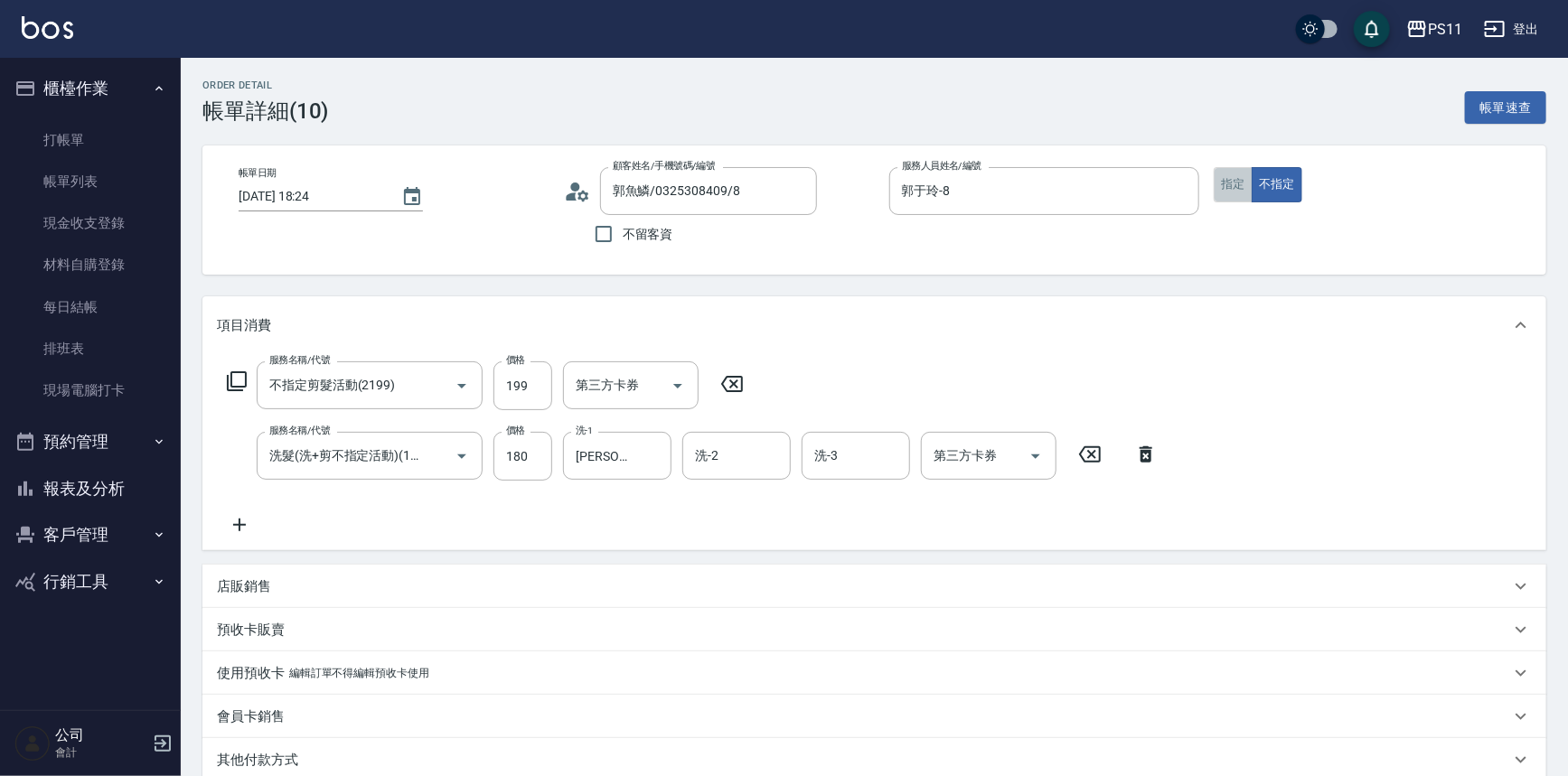
click at [1237, 185] on button "指定" at bounding box center [1234, 184] width 38 height 36
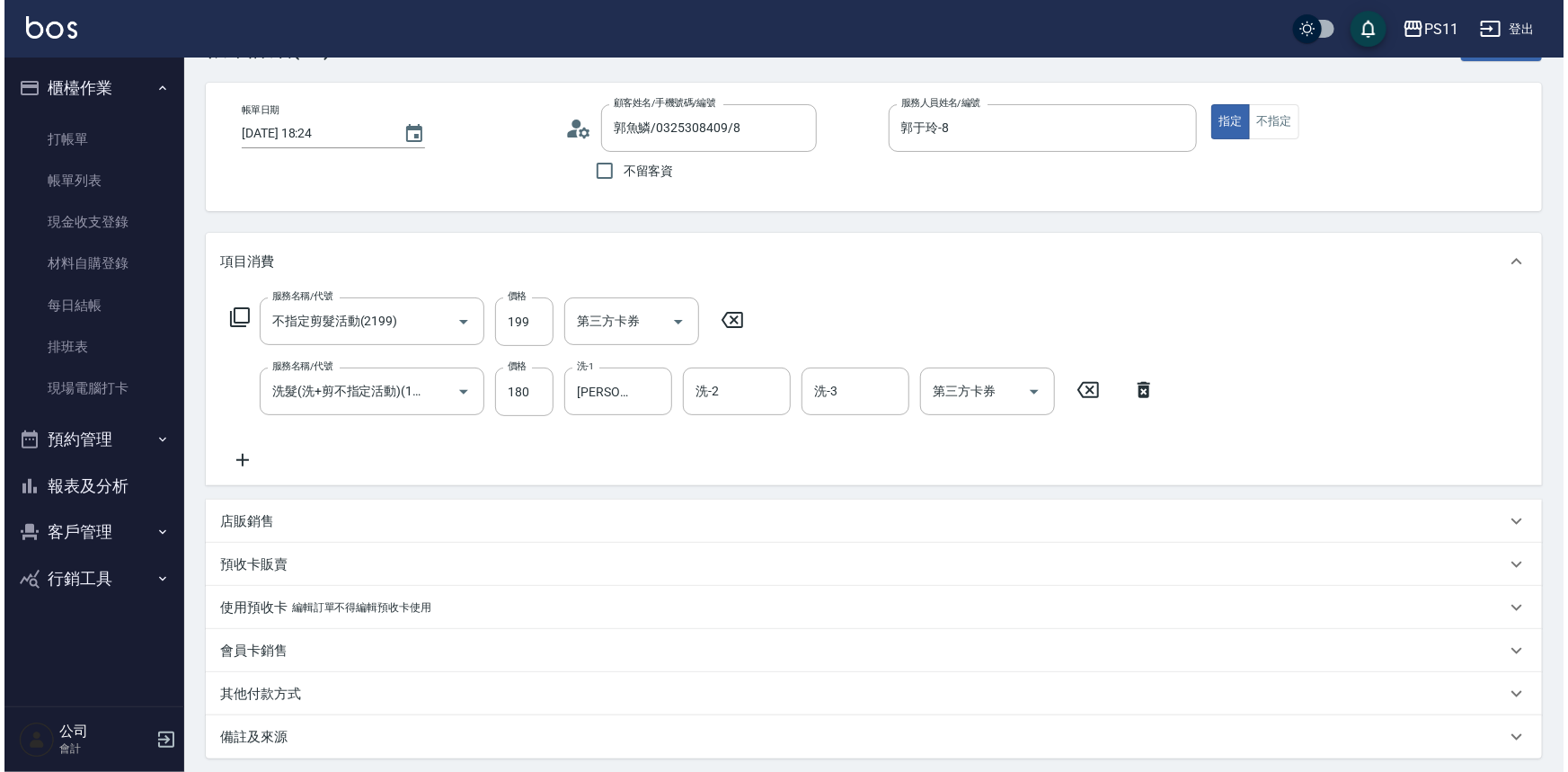
scroll to position [239, 0]
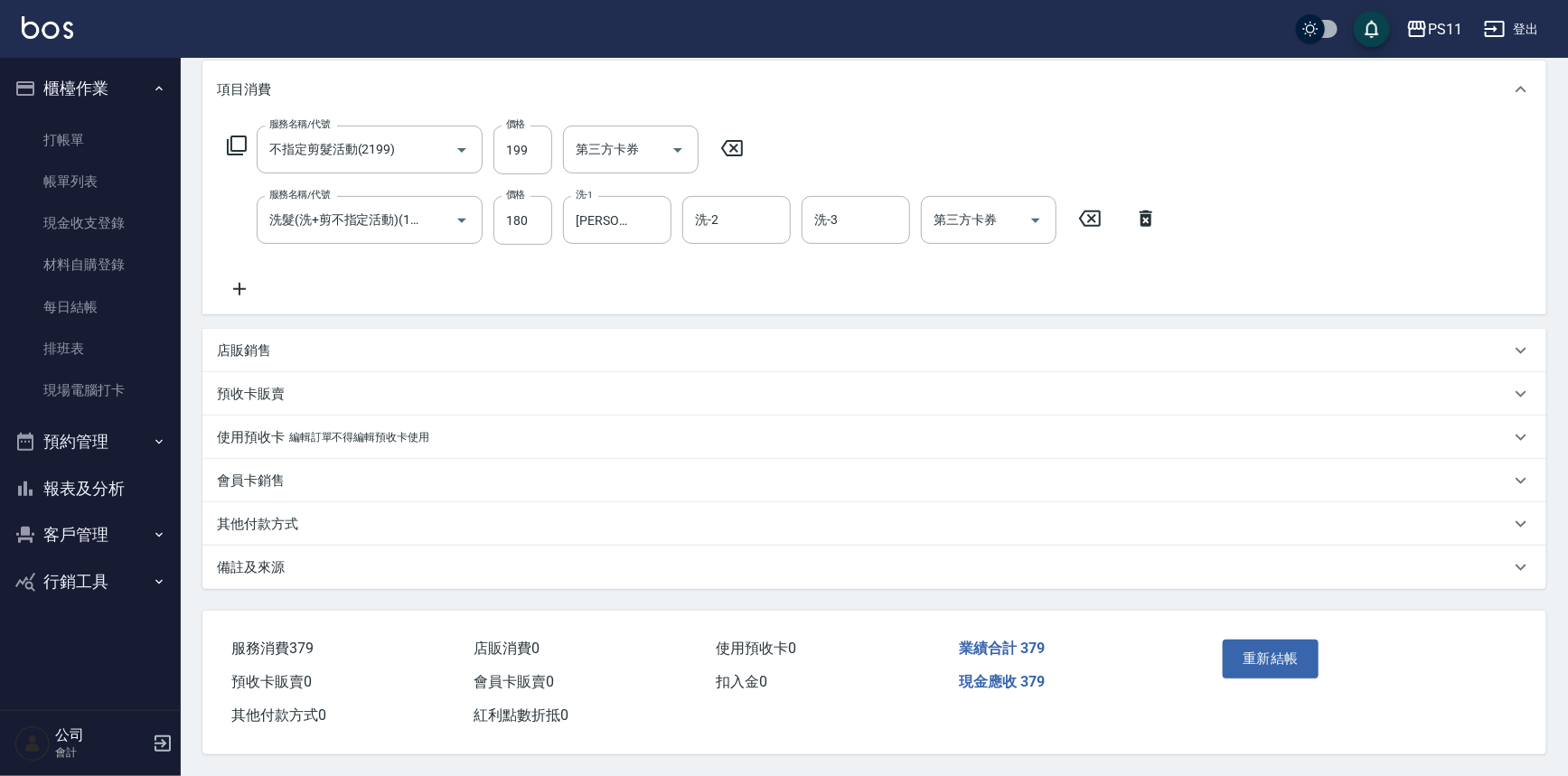
drag, startPoint x: 1121, startPoint y: 206, endPoint x: 1419, endPoint y: 643, distance: 528.9
click at [1271, 667] on button "重新結帳" at bounding box center [1271, 659] width 96 height 38
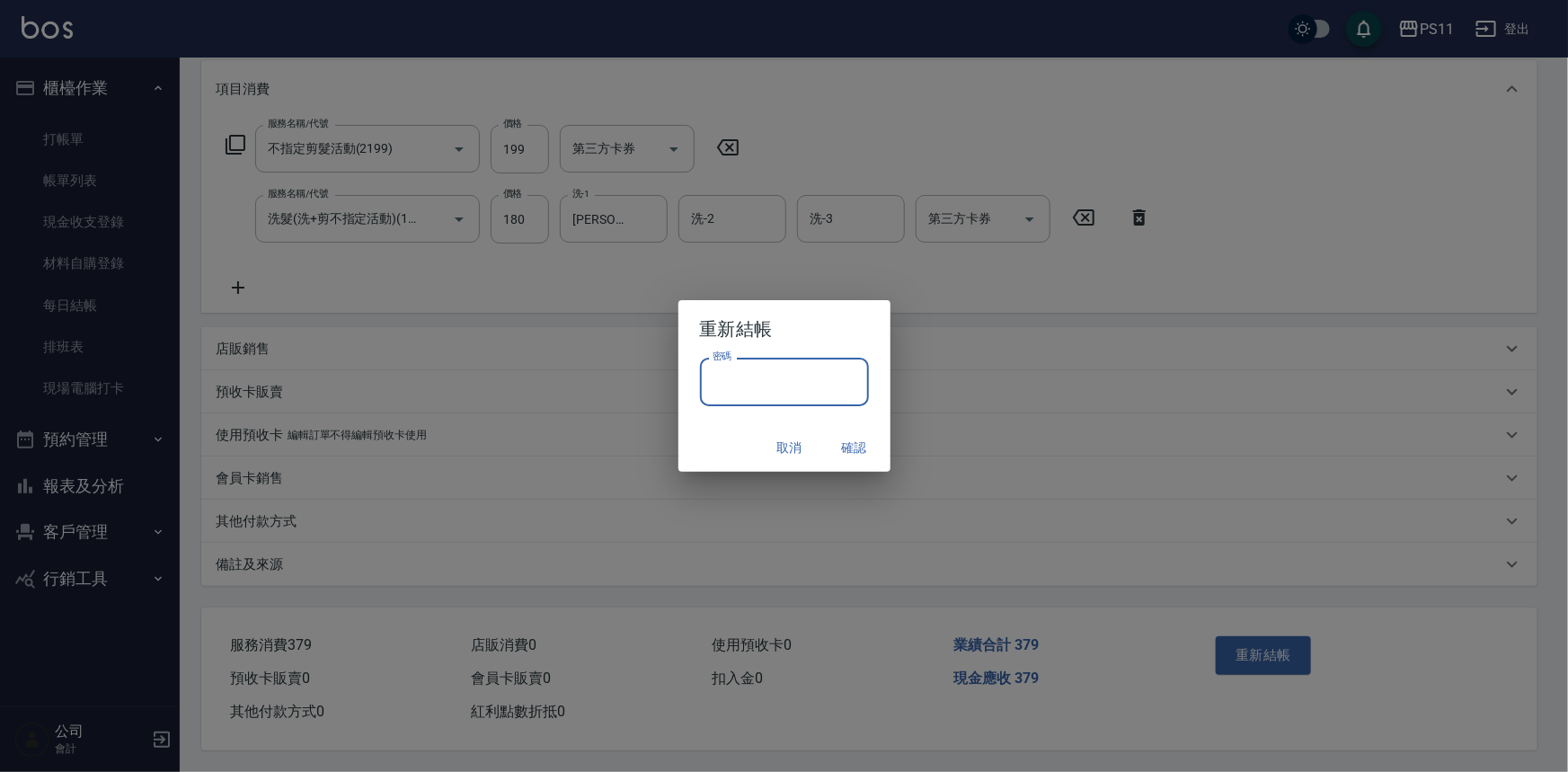
click at [727, 395] on input "密碼" at bounding box center [784, 381] width 169 height 49
drag, startPoint x: 730, startPoint y: 375, endPoint x: 697, endPoint y: 375, distance: 33.0
click at [697, 375] on div "密碼 ******** 密碼" at bounding box center [784, 391] width 212 height 67
click at [749, 375] on input "********" at bounding box center [784, 381] width 169 height 49
drag, startPoint x: 736, startPoint y: 377, endPoint x: 675, endPoint y: 377, distance: 61.0
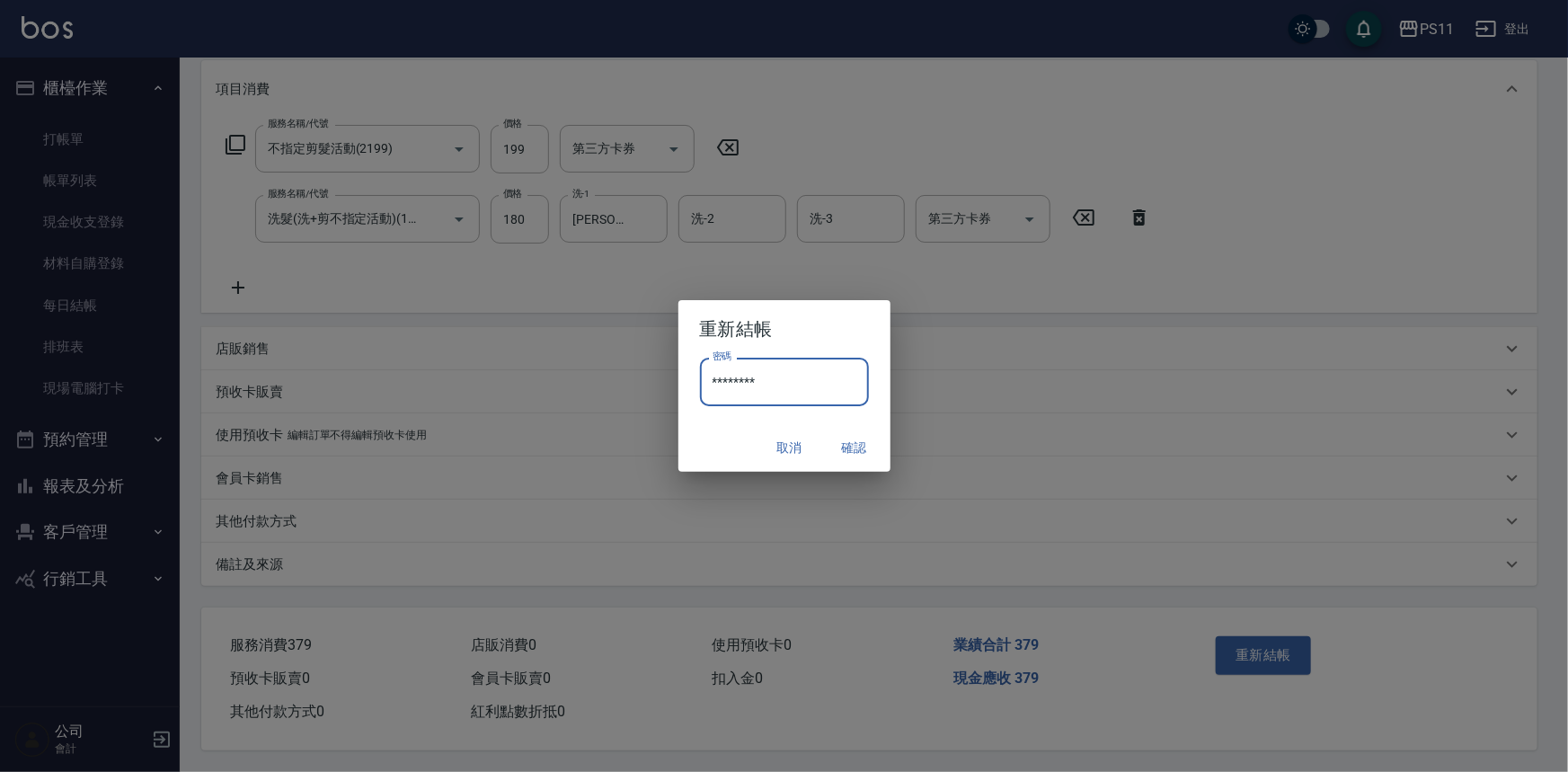
click at [675, 377] on div "重新結帳 密碼 ******** 密碼 取消 確認" at bounding box center [784, 386] width 1568 height 772
type input "****"
click at [848, 447] on button "確認" at bounding box center [855, 448] width 57 height 33
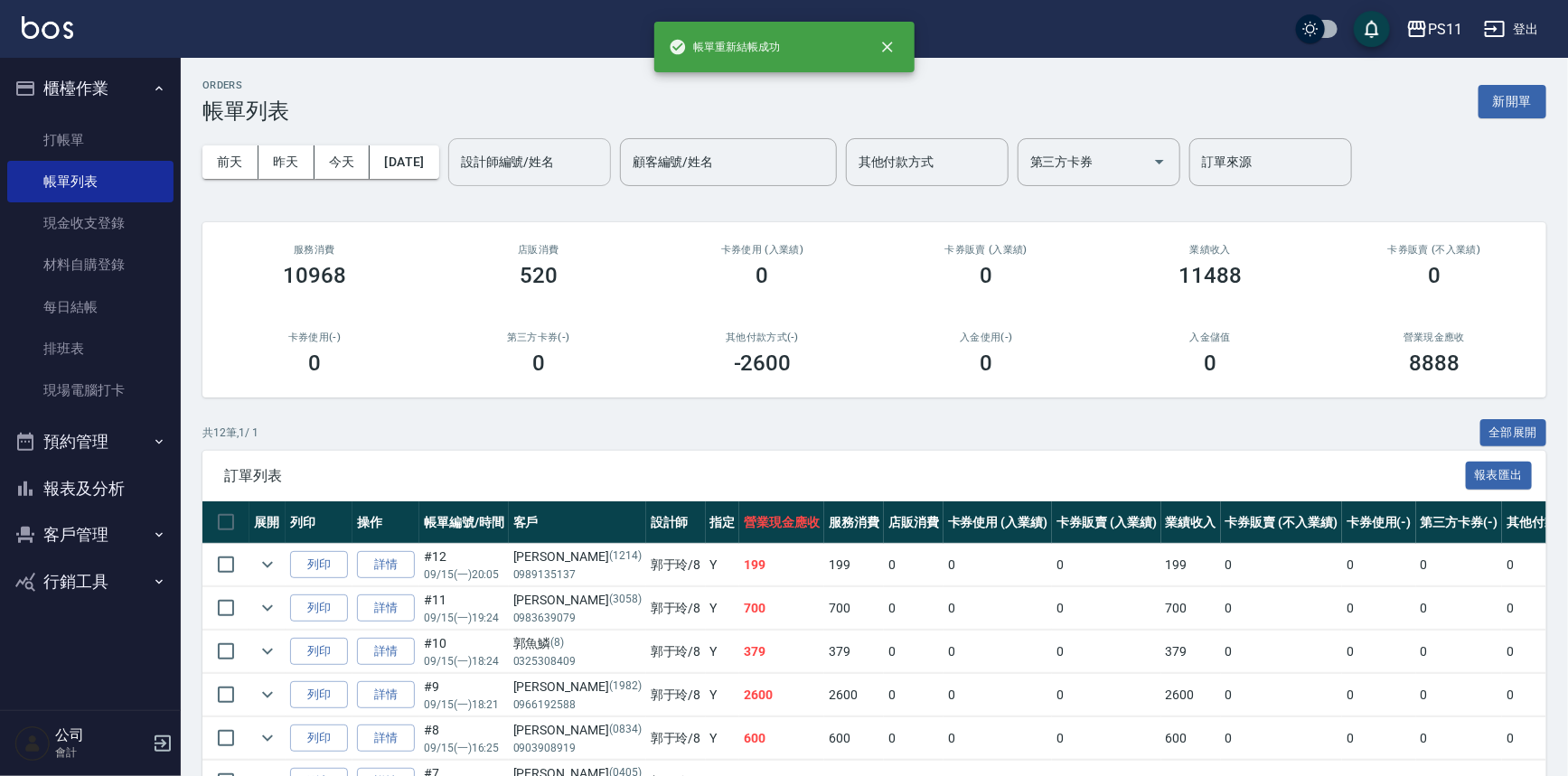
click at [556, 161] on input "設計師編號/姓名" at bounding box center [529, 161] width 146 height 32
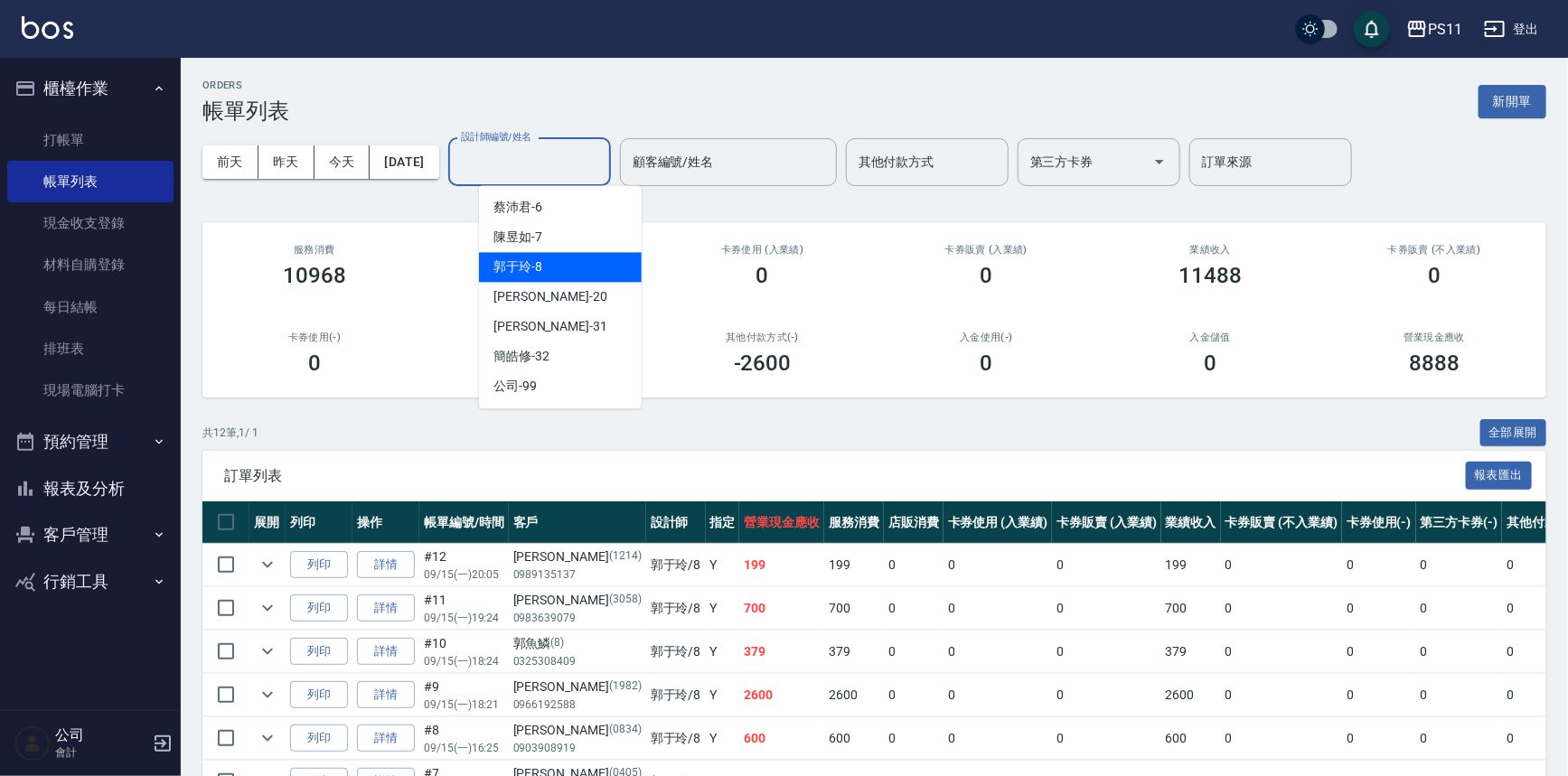
click at [568, 258] on div "郭于玲 -8" at bounding box center [560, 266] width 162 height 30
type input "郭于玲-8"
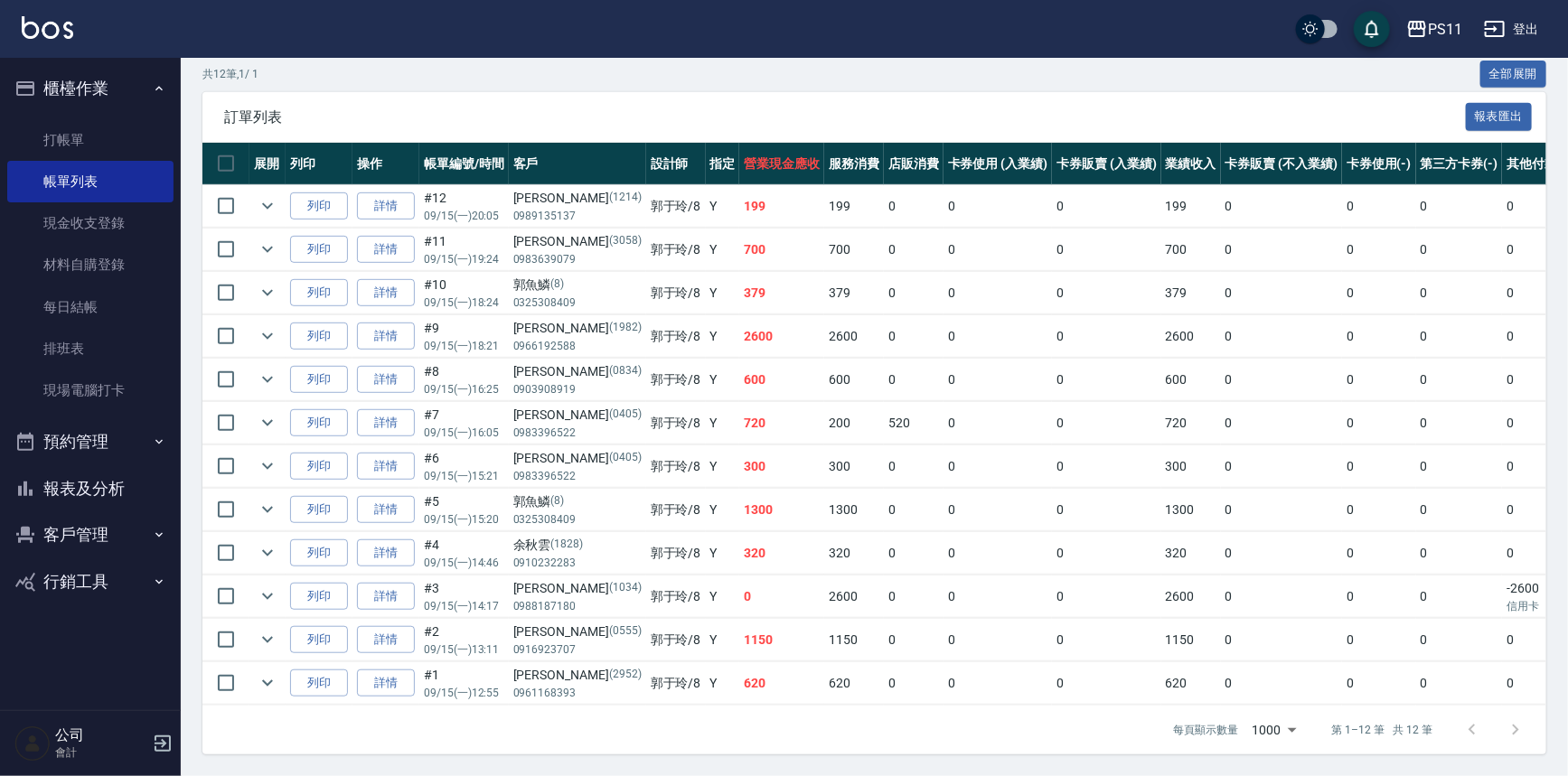
scroll to position [107, 0]
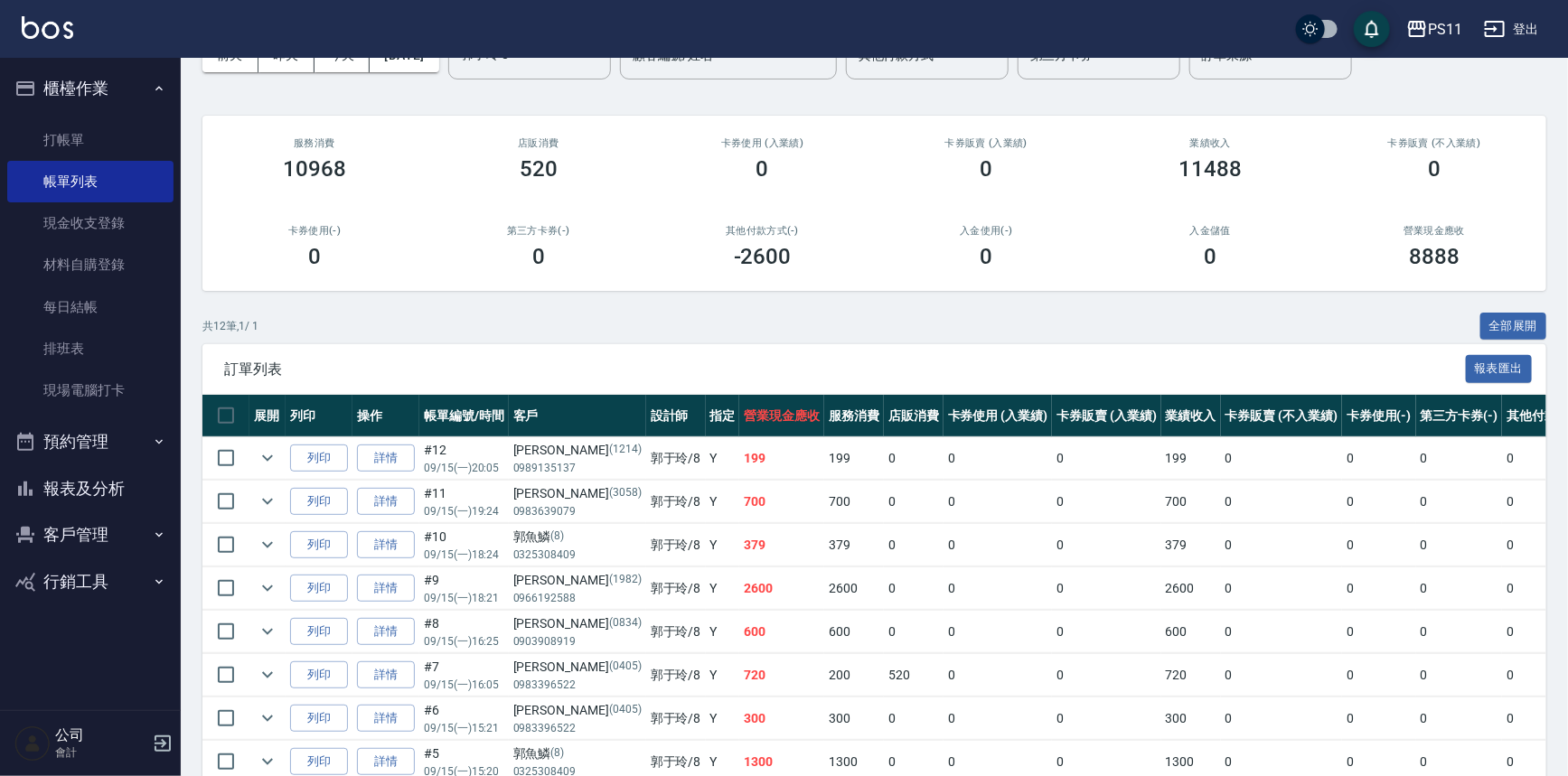
drag, startPoint x: 960, startPoint y: 527, endPoint x: 938, endPoint y: 396, distance: 132.8
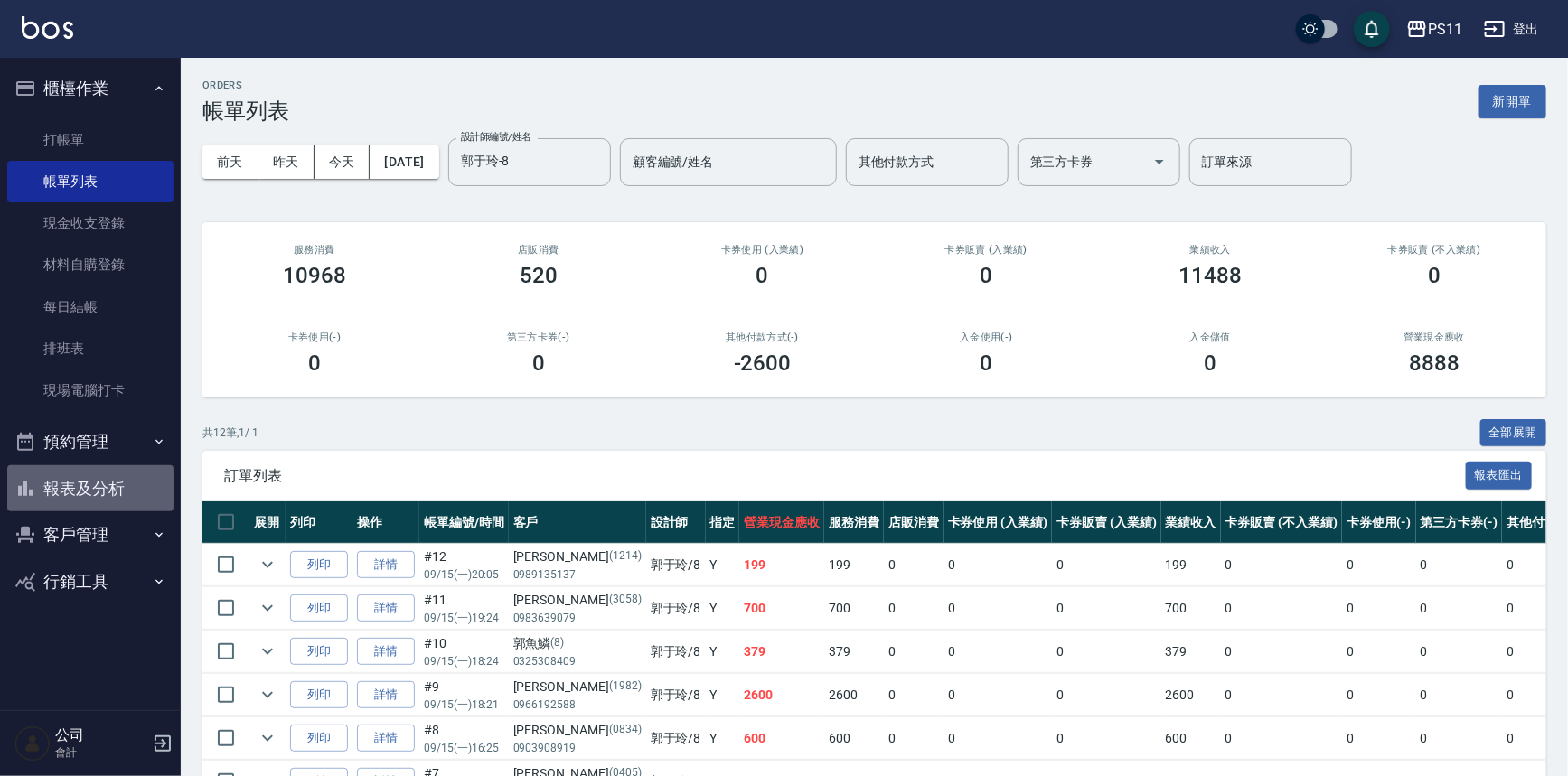
click at [99, 492] on button "報表及分析" at bounding box center [90, 489] width 166 height 47
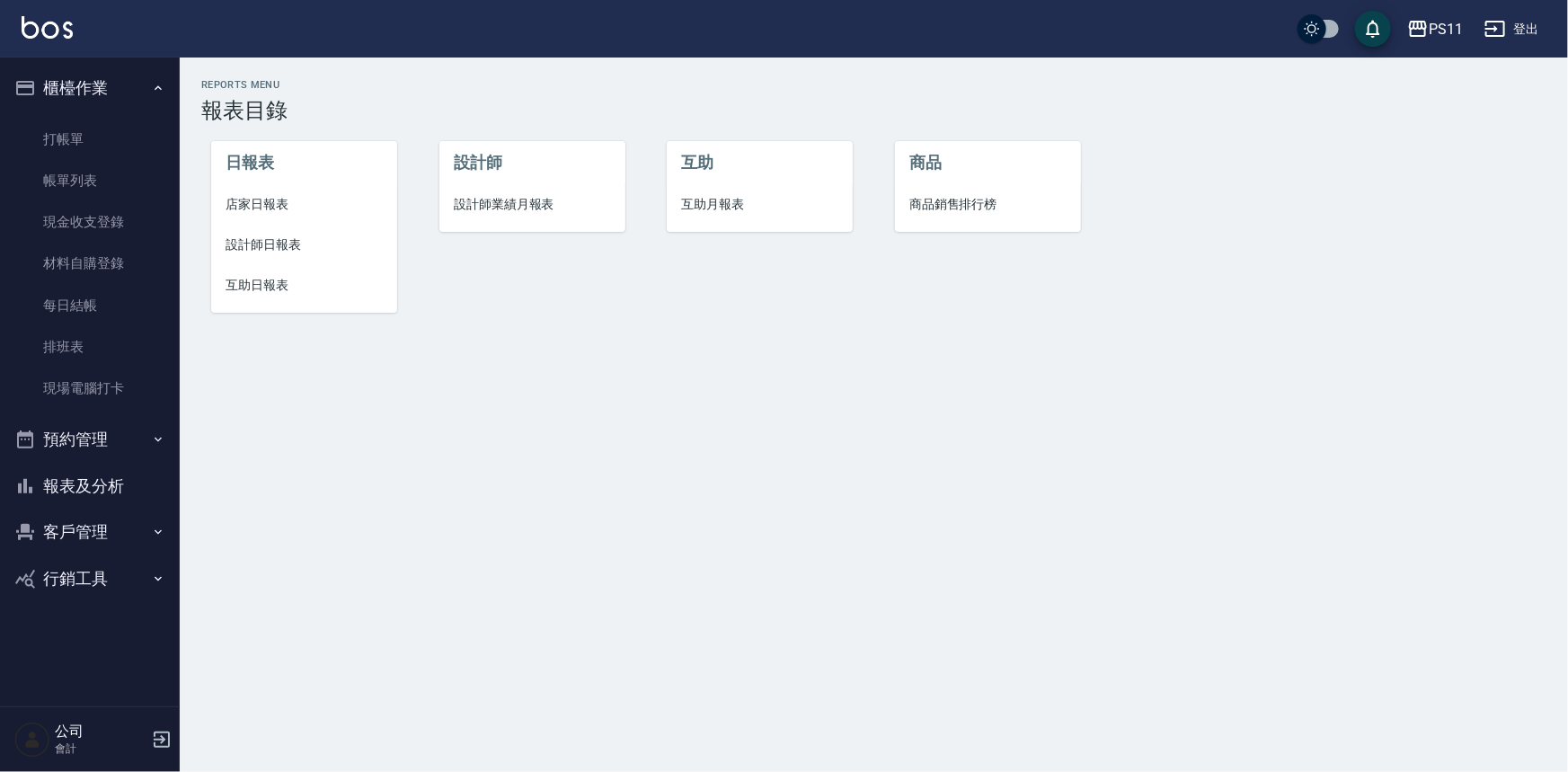
click at [258, 199] on span "店家日報表" at bounding box center [304, 204] width 158 height 19
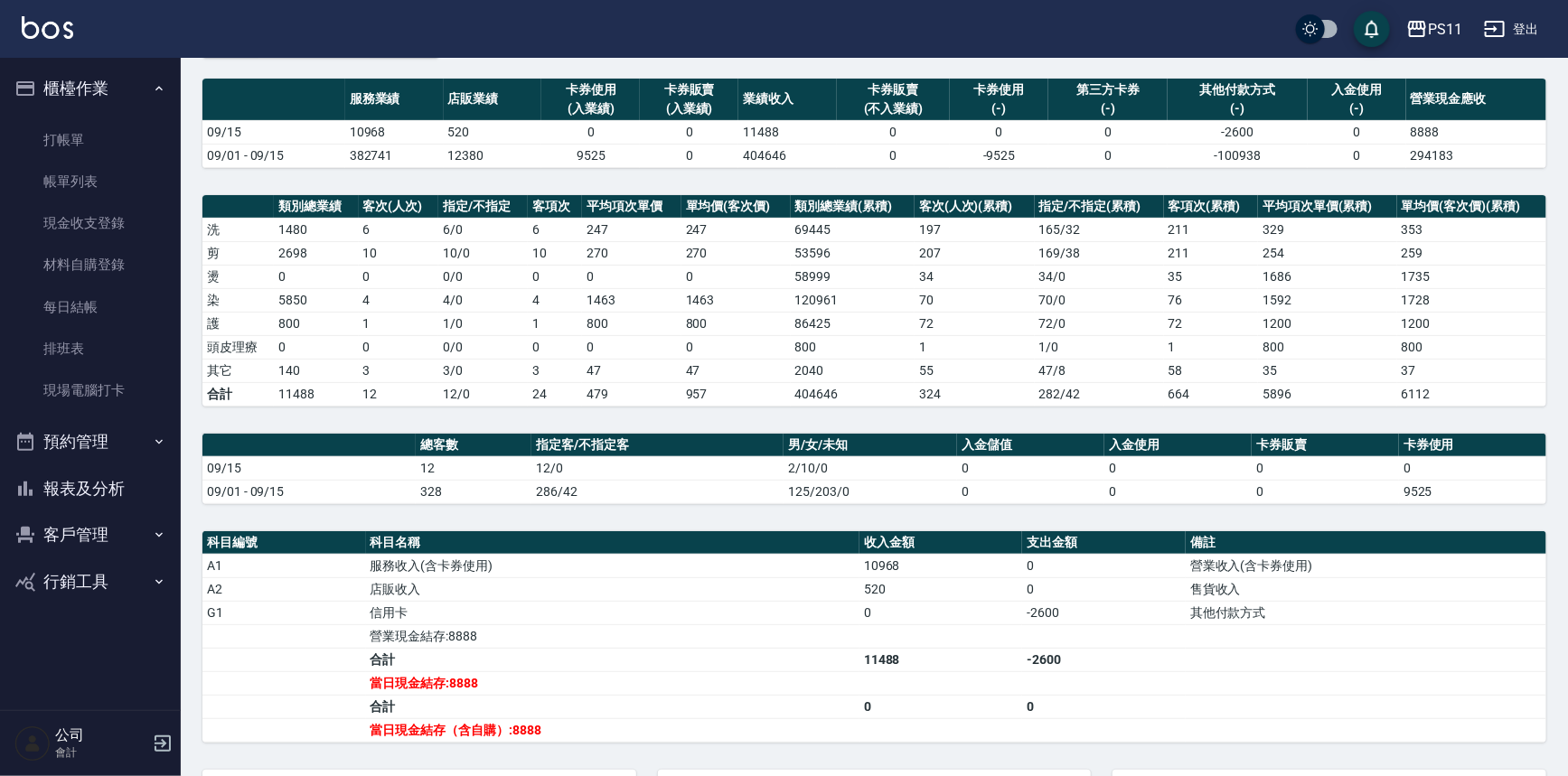
scroll to position [273, 0]
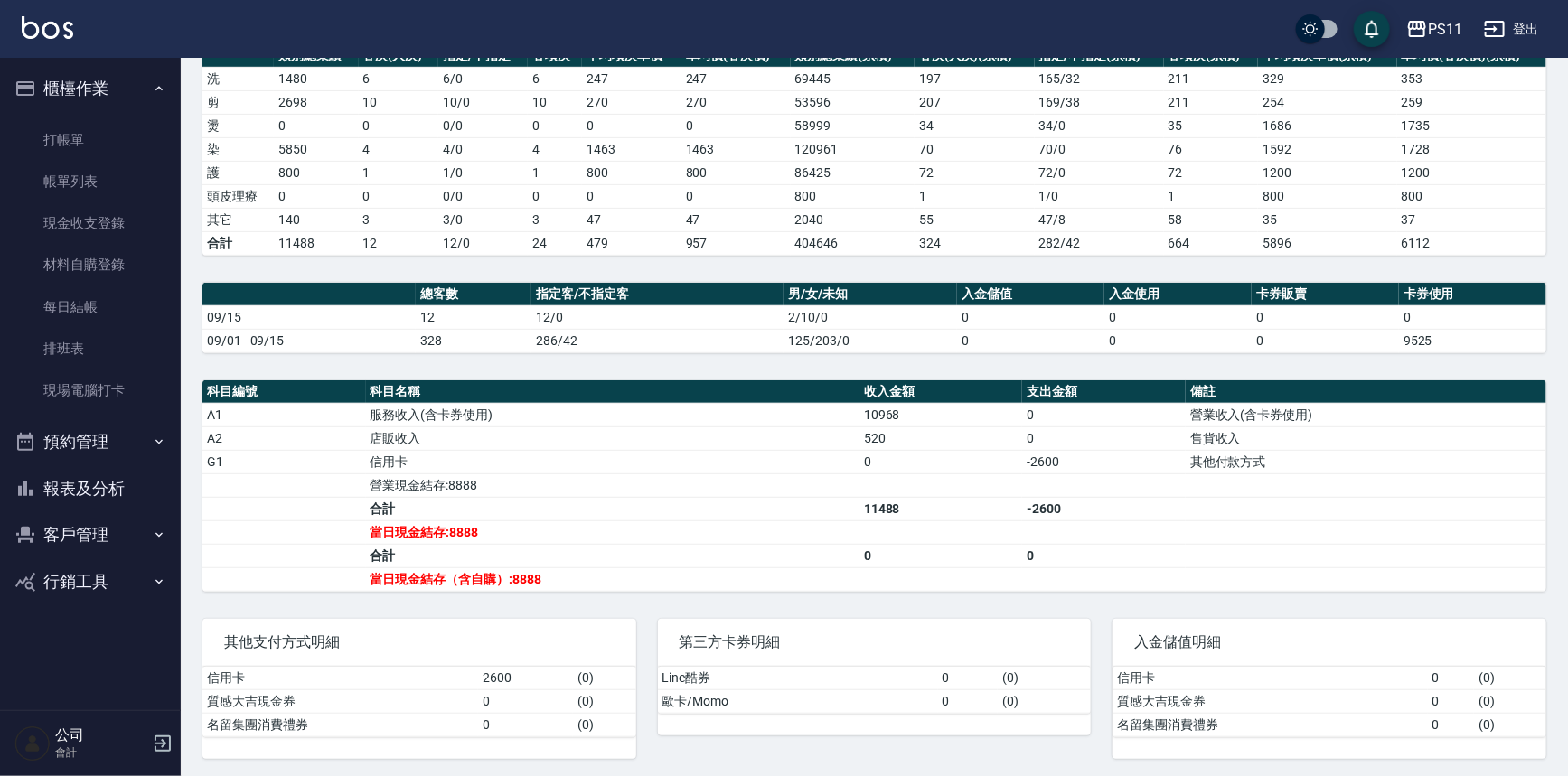
drag, startPoint x: 1024, startPoint y: 408, endPoint x: 1001, endPoint y: 709, distance: 301.9
click at [110, 488] on button "報表及分析" at bounding box center [90, 489] width 166 height 47
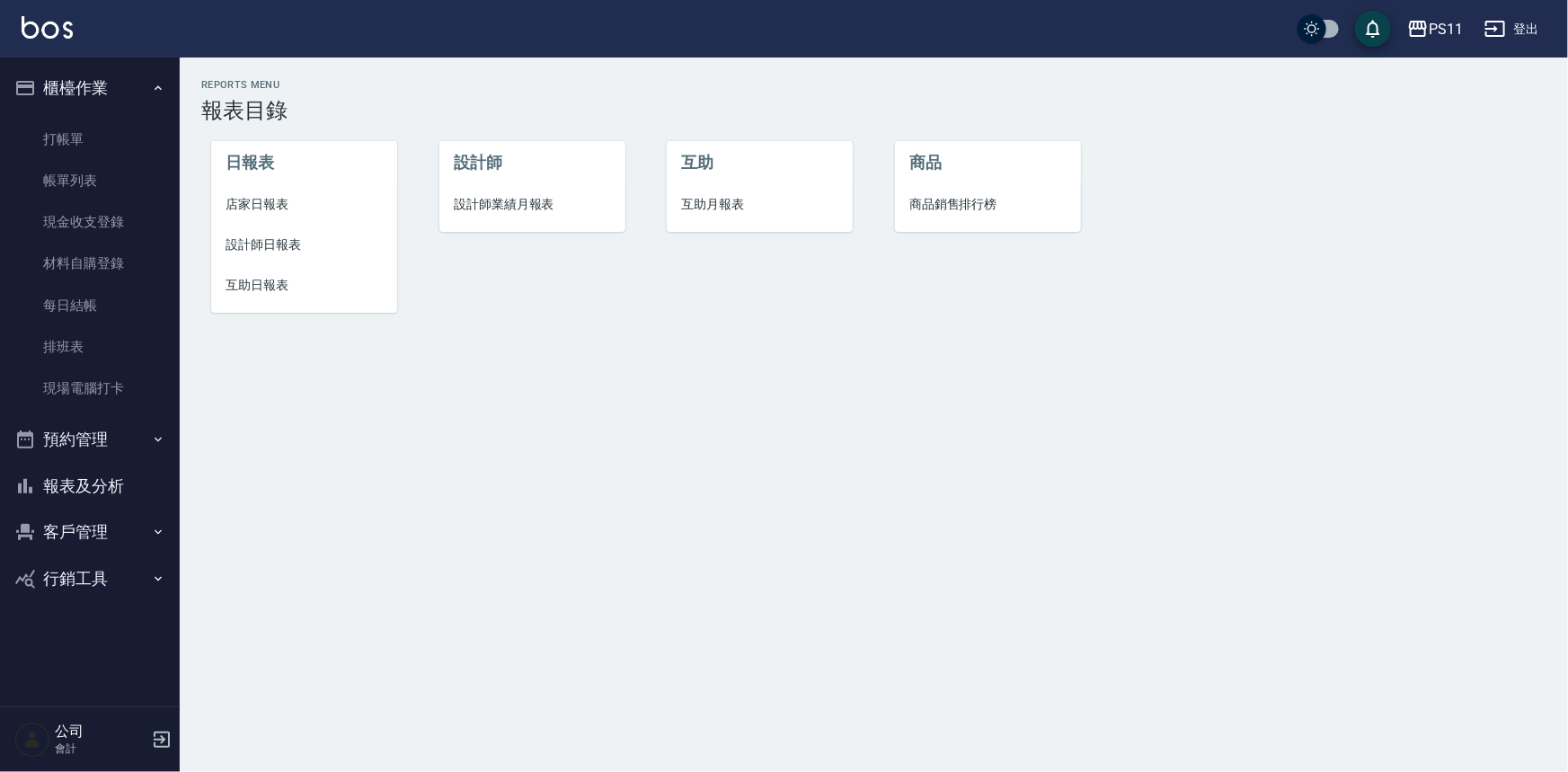
click at [266, 288] on span "互助日報表" at bounding box center [304, 286] width 158 height 19
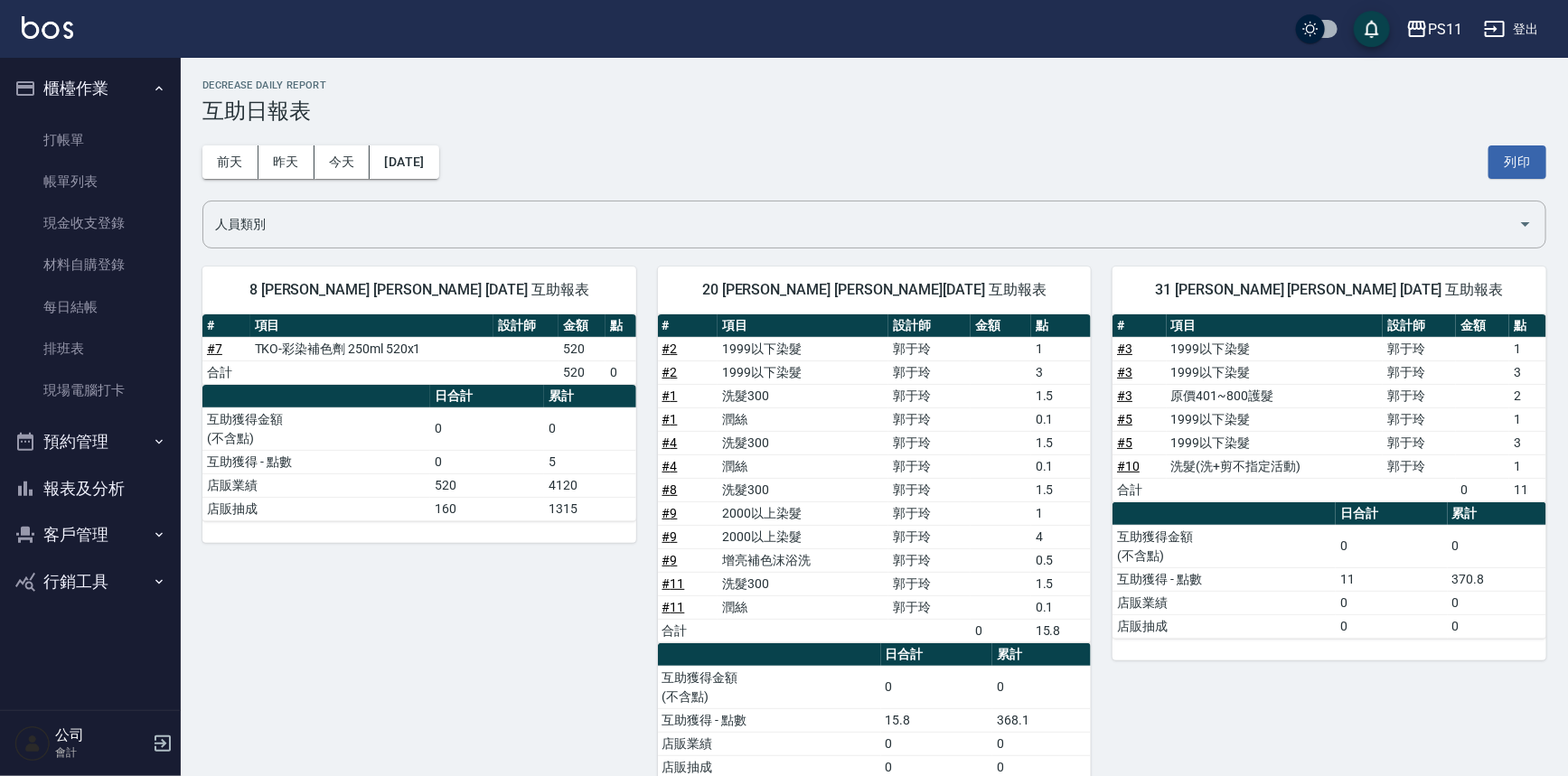
click at [1017, 544] on td "a dense table" at bounding box center [1000, 537] width 61 height 23
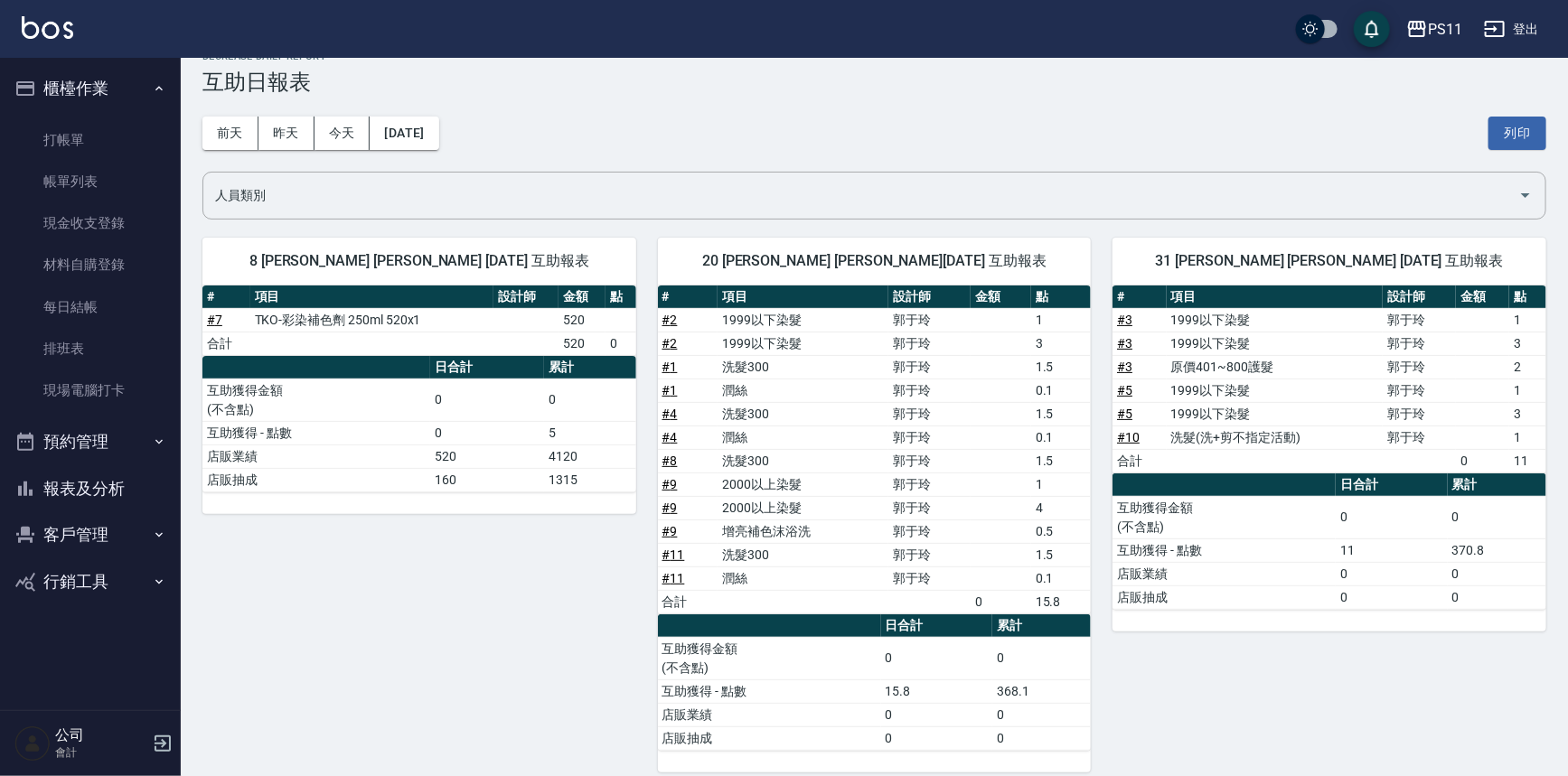
scroll to position [44, 0]
